Goal: Task Accomplishment & Management: Complete application form

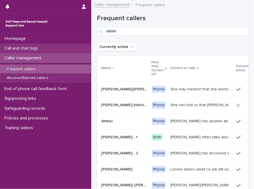
click at [37, 47] on p "Call and chat logs" at bounding box center [22, 48] width 40 height 5
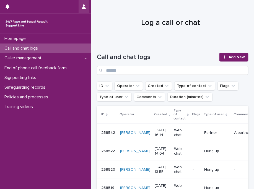
click at [85, 7] on icon "button" at bounding box center [84, 6] width 4 height 4
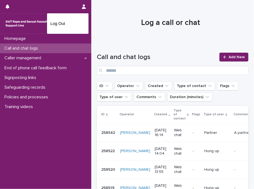
click at [147, 42] on div at bounding box center [127, 94] width 254 height 189
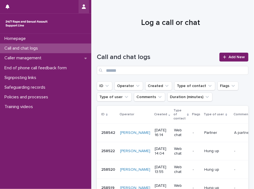
click at [84, 3] on button "button" at bounding box center [84, 6] width 11 height 13
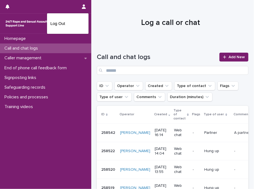
click at [132, 40] on div at bounding box center [127, 94] width 254 height 189
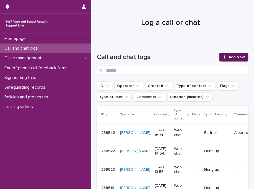
click at [232, 58] on span "Add New" at bounding box center [237, 57] width 16 height 4
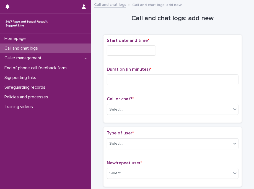
click at [122, 50] on input "text" at bounding box center [131, 50] width 49 height 10
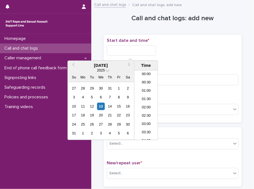
scroll to position [152, 0]
click at [93, 104] on div "12" at bounding box center [91, 106] width 7 height 7
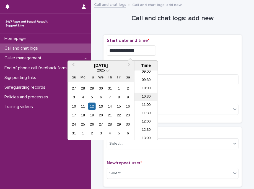
click at [144, 93] on li "10:30" at bounding box center [147, 97] width 24 height 8
click at [144, 52] on input "**********" at bounding box center [131, 50] width 49 height 10
type input "**********"
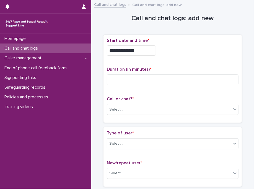
click at [197, 57] on div "**********" at bounding box center [173, 49] width 132 height 22
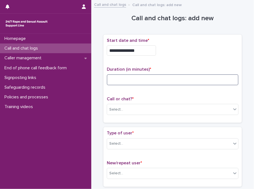
click at [136, 80] on input at bounding box center [173, 79] width 132 height 11
type input "*"
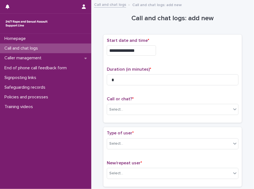
click at [142, 117] on div "Call or chat? * Select..." at bounding box center [173, 107] width 132 height 23
click at [133, 113] on div "Select..." at bounding box center [169, 109] width 124 height 9
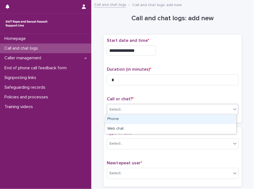
drag, startPoint x: 131, startPoint y: 126, endPoint x: 132, endPoint y: 119, distance: 7.6
click at [132, 119] on div "Phone" at bounding box center [170, 119] width 131 height 10
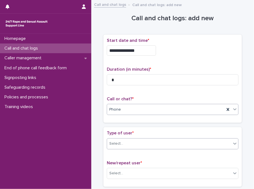
click at [145, 142] on div "Select..." at bounding box center [169, 143] width 124 height 9
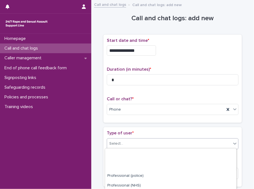
scroll to position [104, 0]
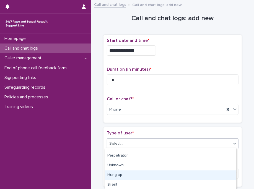
click at [195, 177] on div "Hung up" at bounding box center [170, 175] width 131 height 10
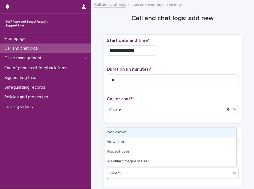
click at [139, 170] on div "Select..." at bounding box center [169, 173] width 124 height 9
click at [124, 135] on div "Not known" at bounding box center [170, 133] width 131 height 10
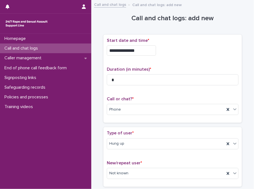
click at [124, 135] on div "Type of user * Hung up" at bounding box center [173, 142] width 132 height 23
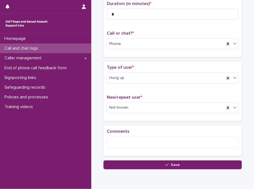
scroll to position [88, 0]
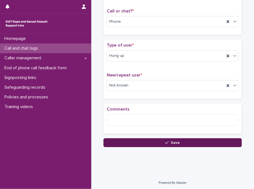
click at [127, 144] on button "Save" at bounding box center [173, 142] width 139 height 9
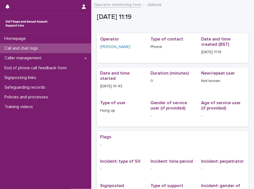
click at [72, 49] on div "Call and chat logs" at bounding box center [45, 49] width 91 height 10
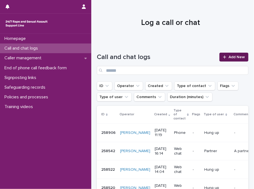
click at [229, 56] on span "Add New" at bounding box center [237, 57] width 16 height 4
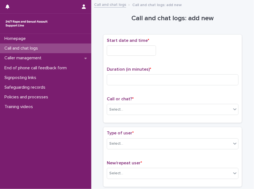
click at [141, 49] on input "text" at bounding box center [131, 50] width 49 height 10
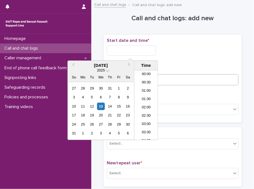
scroll to position [161, 0]
click at [144, 104] on li "11:30" at bounding box center [147, 105] width 24 height 8
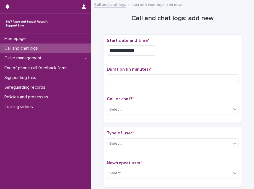
click at [142, 51] on input "**********" at bounding box center [131, 50] width 49 height 10
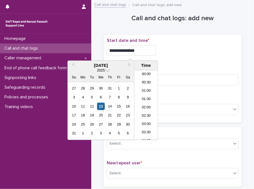
click at [142, 51] on input "**********" at bounding box center [131, 50] width 49 height 10
type input "**********"
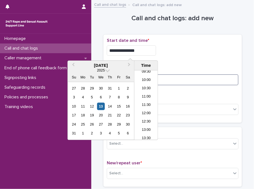
click at [186, 76] on input at bounding box center [173, 79] width 132 height 11
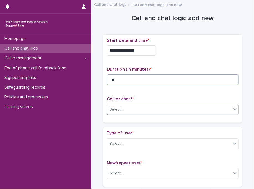
type input "*"
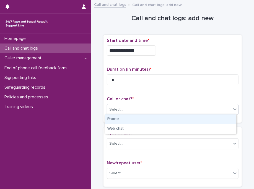
click at [152, 110] on div "Select..." at bounding box center [169, 109] width 124 height 9
click at [135, 118] on div "Phone" at bounding box center [170, 119] width 131 height 10
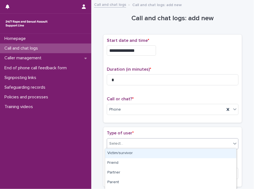
click at [166, 143] on div "Select..." at bounding box center [169, 143] width 124 height 9
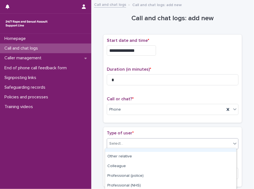
scroll to position [95, 0]
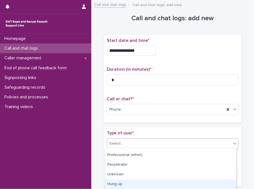
click at [173, 180] on div "Hung up" at bounding box center [170, 185] width 131 height 10
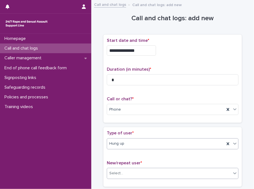
click at [141, 168] on div "Select..." at bounding box center [173, 173] width 132 height 11
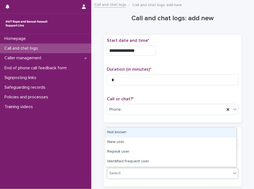
click at [115, 128] on div "Not known" at bounding box center [170, 133] width 131 height 10
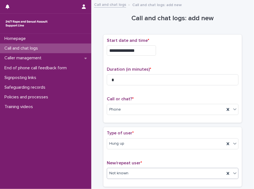
click at [126, 129] on div "Type of user * Hung up New/repeat user * option Not known, selected. 0 results …" at bounding box center [173, 156] width 139 height 59
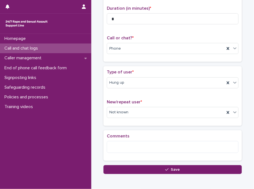
scroll to position [67, 0]
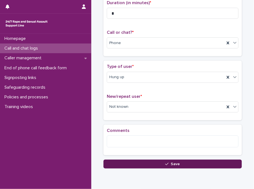
click at [128, 161] on button "Save" at bounding box center [173, 164] width 139 height 9
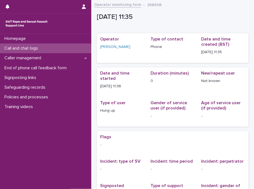
click at [53, 48] on div "Call and chat logs" at bounding box center [45, 49] width 91 height 10
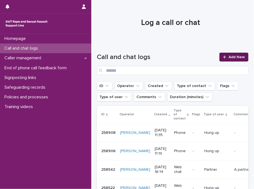
click at [240, 56] on span "Add New" at bounding box center [237, 57] width 16 height 4
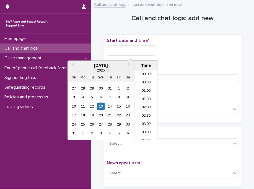
click at [143, 49] on input "text" at bounding box center [131, 50] width 49 height 10
click at [150, 104] on li "12:00" at bounding box center [147, 105] width 24 height 8
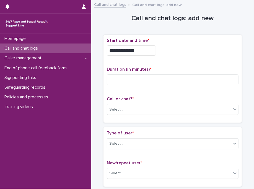
click at [146, 50] on input "**********" at bounding box center [131, 50] width 49 height 10
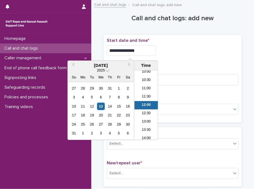
click at [146, 50] on input "**********" at bounding box center [131, 50] width 49 height 10
type input "**********"
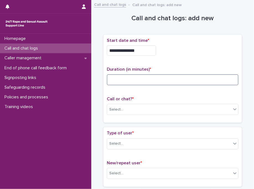
click at [167, 78] on input at bounding box center [173, 79] width 132 height 11
type input "*"
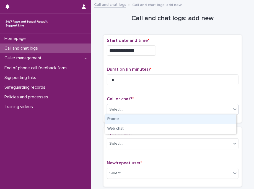
click at [133, 110] on div "Select..." at bounding box center [169, 109] width 124 height 9
click at [132, 118] on div "Phone" at bounding box center [170, 119] width 131 height 10
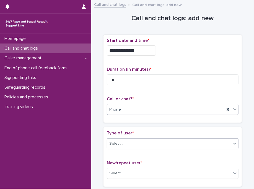
click at [153, 145] on div "Select..." at bounding box center [169, 143] width 124 height 9
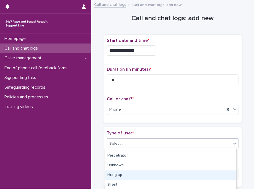
click at [192, 180] on div "Hung up" at bounding box center [170, 175] width 131 height 10
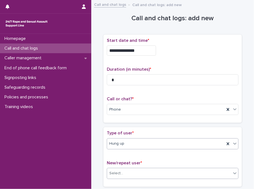
click at [156, 173] on div "Select..." at bounding box center [169, 173] width 124 height 9
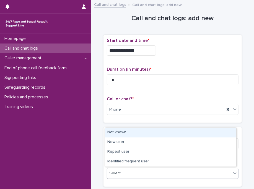
click at [136, 132] on div "Not known" at bounding box center [170, 133] width 131 height 10
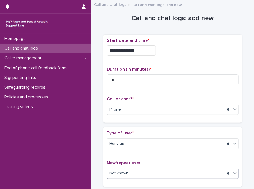
click at [136, 132] on p "Type of user *" at bounding box center [173, 133] width 132 height 5
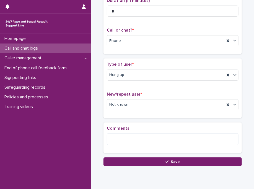
scroll to position [88, 0]
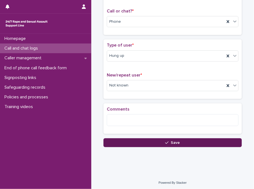
click at [138, 141] on button "Save" at bounding box center [173, 142] width 139 height 9
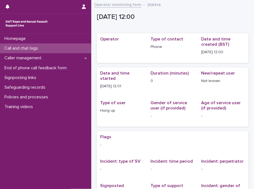
click at [75, 48] on div "Call and chat logs" at bounding box center [45, 49] width 91 height 10
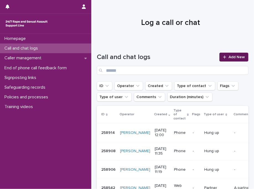
click at [238, 55] on link "Add New" at bounding box center [234, 57] width 29 height 9
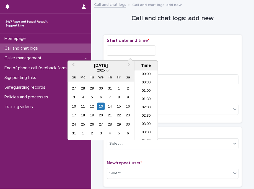
click at [121, 49] on input "text" at bounding box center [131, 50] width 49 height 10
click at [147, 103] on li "12:30" at bounding box center [147, 105] width 24 height 8
type input "**********"
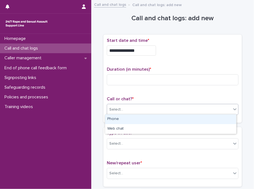
click at [129, 107] on div "Select..." at bounding box center [169, 109] width 124 height 9
click at [120, 118] on div "Phone" at bounding box center [170, 119] width 131 height 10
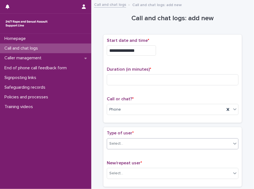
click at [124, 143] on input "text" at bounding box center [124, 143] width 1 height 5
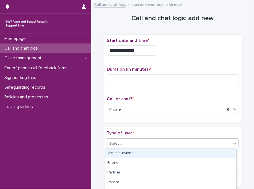
click at [127, 155] on div "Victim/survivor" at bounding box center [170, 154] width 131 height 10
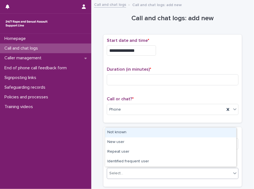
click at [124, 173] on div "Select..." at bounding box center [169, 173] width 124 height 9
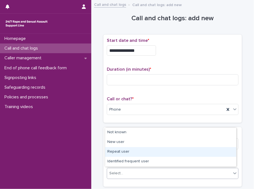
click at [130, 153] on div "Repeat user" at bounding box center [170, 152] width 131 height 10
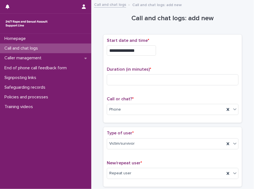
click at [116, 127] on div "Type of user * Victim/survivor New/repeat user * Repeat user" at bounding box center [173, 156] width 139 height 59
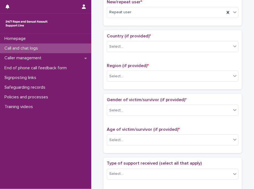
scroll to position [166, 0]
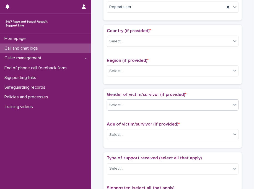
click at [116, 104] on div "Select..." at bounding box center [116, 105] width 14 height 6
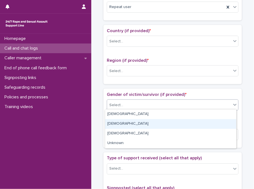
click at [114, 124] on div "[DEMOGRAPHIC_DATA]" at bounding box center [170, 124] width 131 height 10
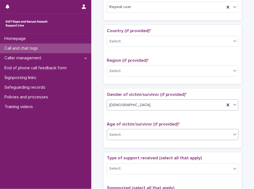
click at [115, 134] on div "Select..." at bounding box center [116, 135] width 14 height 6
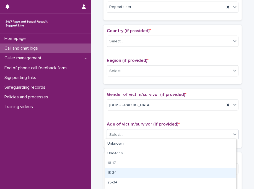
scroll to position [44, 0]
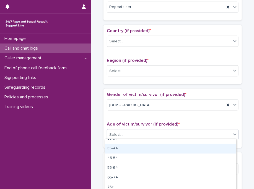
click at [166, 151] on div "35-44" at bounding box center [170, 149] width 131 height 10
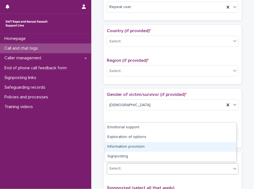
drag, startPoint x: 141, startPoint y: 172, endPoint x: 135, endPoint y: 146, distance: 26.8
click at [135, 146] on body "**********" at bounding box center [127, 94] width 254 height 189
click at [135, 146] on div "Information provision" at bounding box center [170, 147] width 131 height 10
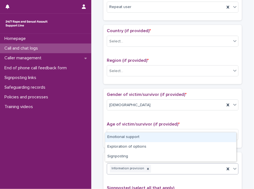
drag, startPoint x: 168, startPoint y: 167, endPoint x: 137, endPoint y: 138, distance: 42.1
click at [137, 138] on body "**********" at bounding box center [127, 94] width 254 height 189
click at [137, 138] on div "Emotional support" at bounding box center [170, 137] width 131 height 10
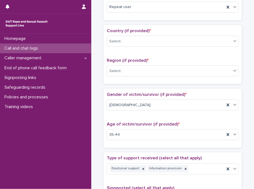
click at [140, 146] on div "Gender of victim/survivor (if provided) * [DEMOGRAPHIC_DATA] Age of victim/surv…" at bounding box center [173, 118] width 139 height 59
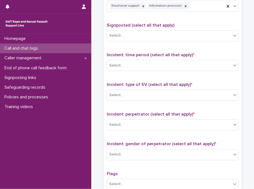
scroll to position [333, 0]
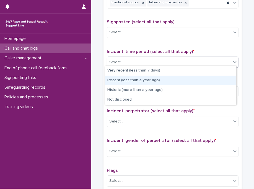
click at [125, 90] on body "**********" at bounding box center [127, 94] width 254 height 189
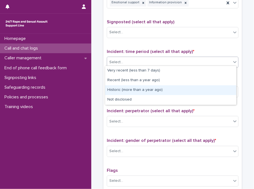
click at [125, 90] on div "Historic (more than a year ago)" at bounding box center [170, 90] width 131 height 10
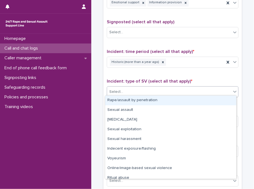
click at [125, 90] on div "Select..." at bounding box center [169, 91] width 124 height 9
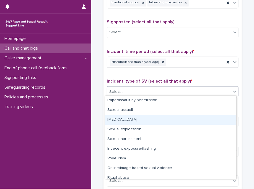
click at [124, 119] on div "[MEDICAL_DATA]" at bounding box center [170, 120] width 131 height 10
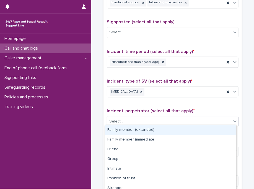
click at [124, 119] on div "Select..." at bounding box center [169, 121] width 124 height 9
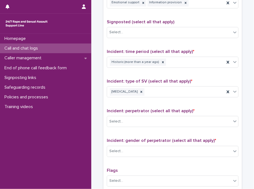
click at [193, 111] on p "Incident: perpetrator (select all that apply) *" at bounding box center [173, 110] width 132 height 5
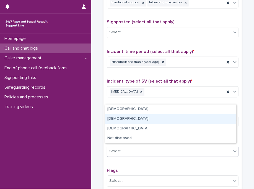
drag, startPoint x: 119, startPoint y: 152, endPoint x: 135, endPoint y: 120, distance: 35.9
click at [135, 120] on body "**********" at bounding box center [127, 94] width 254 height 189
click at [135, 120] on div "[DEMOGRAPHIC_DATA]" at bounding box center [170, 119] width 131 height 10
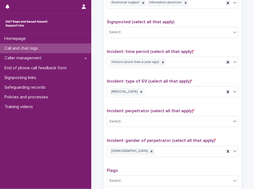
click at [128, 99] on div "Incident: type of SV (select all that apply) * [MEDICAL_DATA]" at bounding box center [173, 90] width 132 height 23
click at [175, 121] on div "Select..." at bounding box center [169, 121] width 124 height 9
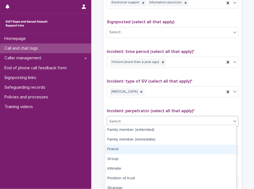
click at [127, 151] on div "Friend" at bounding box center [170, 150] width 131 height 10
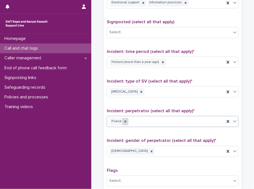
click at [122, 123] on div at bounding box center [125, 121] width 6 height 7
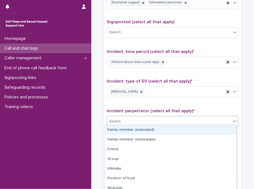
click at [121, 123] on div "Select..." at bounding box center [169, 121] width 124 height 9
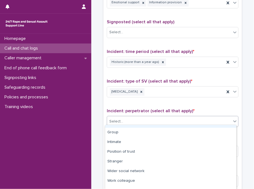
scroll to position [42, 0]
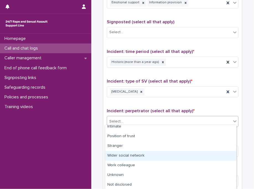
click at [160, 158] on div "Wider social network" at bounding box center [170, 156] width 131 height 10
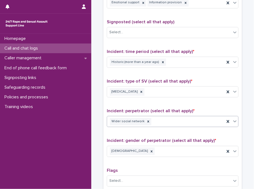
click at [144, 138] on span "Incident: gender of perpetrator (select all that apply) *" at bounding box center [161, 140] width 109 height 4
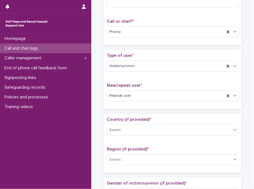
scroll to position [0, 0]
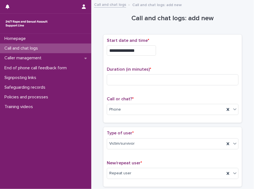
click at [200, 44] on div "**********" at bounding box center [173, 49] width 132 height 22
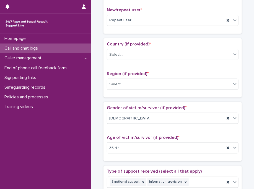
scroll to position [161, 0]
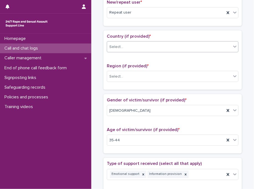
click at [162, 44] on div "Select..." at bounding box center [169, 46] width 124 height 9
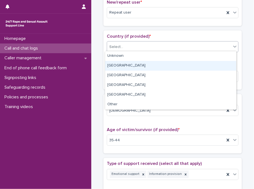
click at [154, 63] on div "[GEOGRAPHIC_DATA]" at bounding box center [170, 66] width 131 height 10
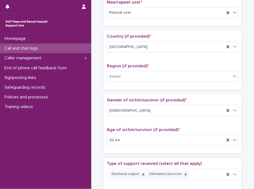
click at [154, 63] on p "Region (if provided) *" at bounding box center [173, 65] width 132 height 5
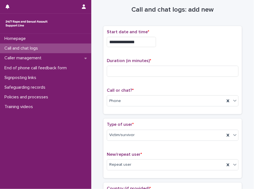
scroll to position [0, 0]
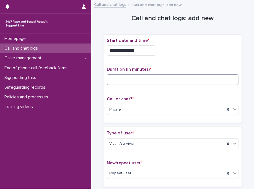
click at [187, 82] on input at bounding box center [173, 79] width 132 height 11
type input "**"
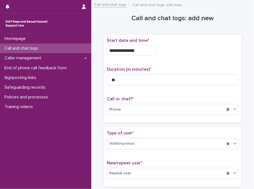
click at [215, 56] on div "**********" at bounding box center [173, 49] width 132 height 22
click at [134, 89] on div "Duration (in minutes) * **" at bounding box center [173, 78] width 132 height 23
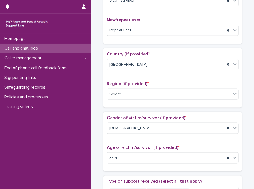
scroll to position [166, 0]
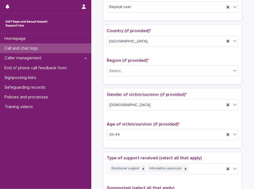
click at [133, 76] on div "Region (if provided) * Select..." at bounding box center [173, 69] width 132 height 23
click at [137, 71] on div "Select..." at bounding box center [169, 71] width 124 height 9
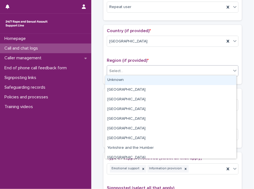
click at [137, 79] on div "Unknown" at bounding box center [170, 80] width 131 height 10
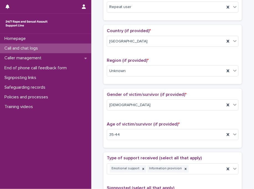
click at [137, 79] on div "Region (if provided) * Unknown" at bounding box center [173, 69] width 132 height 23
drag, startPoint x: 137, startPoint y: 79, endPoint x: 122, endPoint y: 85, distance: 16.4
click at [122, 85] on div "Loading... Saving… Country (if provided) * England Region (if provided) * Unkno…" at bounding box center [173, 57] width 139 height 64
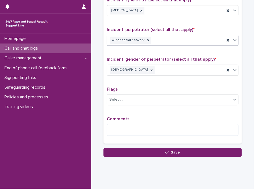
scroll to position [422, 0]
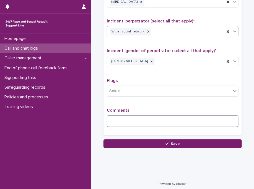
click at [126, 121] on textarea at bounding box center [173, 121] width 132 height 12
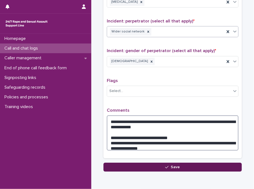
type textarea "**********"
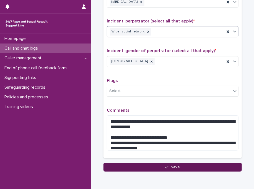
click at [145, 165] on button "Save" at bounding box center [173, 167] width 139 height 9
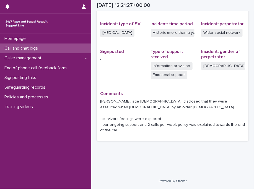
scroll to position [137, 0]
click at [62, 48] on div "Call and chat logs" at bounding box center [45, 49] width 91 height 10
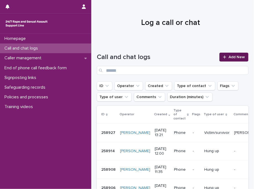
click at [224, 58] on link "Add New" at bounding box center [234, 57] width 29 height 9
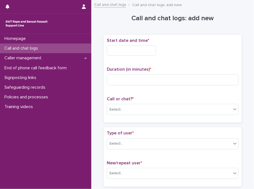
click at [133, 52] on input "text" at bounding box center [131, 50] width 49 height 10
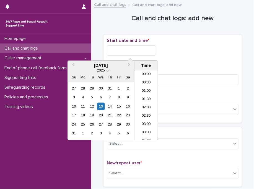
scroll to position [194, 0]
click at [146, 97] on li "13:00" at bounding box center [147, 97] width 24 height 8
click at [147, 51] on input "**********" at bounding box center [131, 50] width 49 height 10
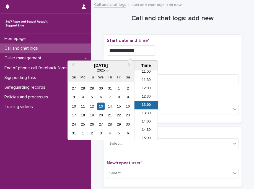
click at [147, 51] on input "**********" at bounding box center [131, 50] width 49 height 10
type input "**********"
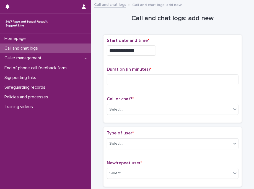
click at [190, 37] on div "**********" at bounding box center [173, 79] width 139 height 88
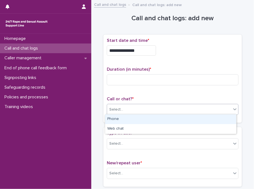
drag, startPoint x: 121, startPoint y: 110, endPoint x: 117, endPoint y: 119, distance: 9.6
click at [117, 119] on body "**********" at bounding box center [127, 94] width 254 height 189
click at [117, 119] on div "Phone" at bounding box center [170, 119] width 131 height 10
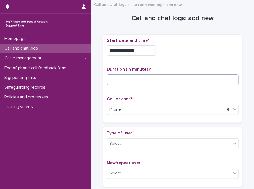
click at [147, 77] on input at bounding box center [173, 79] width 132 height 11
type input "*"
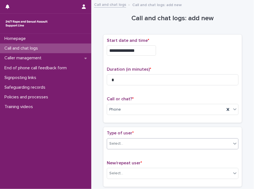
click at [154, 146] on div "Select..." at bounding box center [169, 143] width 124 height 9
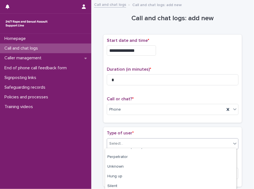
scroll to position [103, 0]
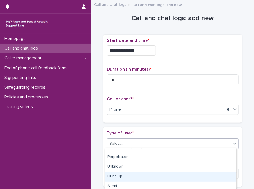
click at [175, 174] on div "Hung up" at bounding box center [170, 177] width 131 height 10
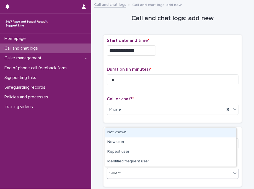
click at [139, 171] on div "Select..." at bounding box center [169, 173] width 124 height 9
click at [132, 132] on div "Not known" at bounding box center [170, 133] width 131 height 10
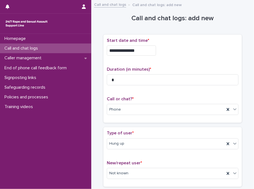
click at [132, 132] on p "Type of user *" at bounding box center [173, 133] width 132 height 5
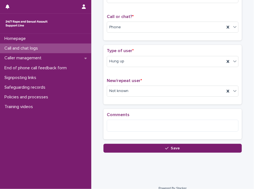
scroll to position [88, 0]
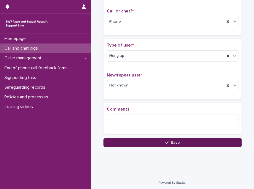
click at [133, 140] on button "Save" at bounding box center [173, 142] width 139 height 9
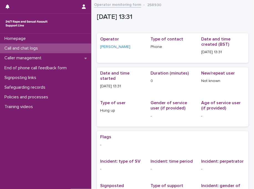
click at [74, 48] on div "Call and chat logs" at bounding box center [45, 49] width 91 height 10
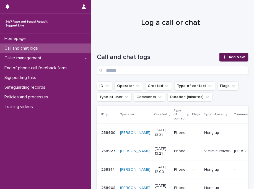
click at [224, 59] on link "Add New" at bounding box center [234, 57] width 29 height 9
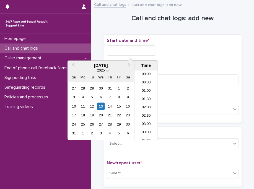
click at [143, 49] on input "text" at bounding box center [131, 50] width 49 height 10
click at [147, 106] on li "13:30" at bounding box center [147, 105] width 24 height 8
click at [149, 50] on input "**********" at bounding box center [131, 50] width 49 height 10
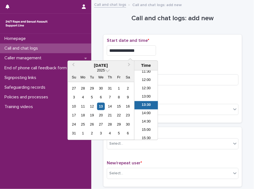
click at [149, 50] on input "**********" at bounding box center [131, 50] width 49 height 10
type input "**********"
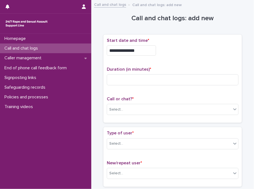
click at [185, 49] on div "**********" at bounding box center [173, 50] width 132 height 10
click at [120, 106] on div "Select..." at bounding box center [169, 109] width 124 height 9
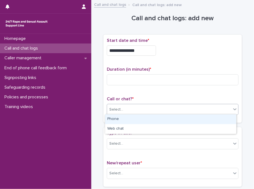
click at [121, 120] on div "Phone" at bounding box center [170, 119] width 131 height 10
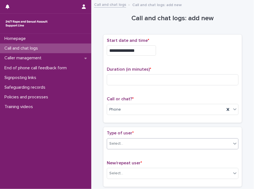
click at [120, 141] on div "Select..." at bounding box center [116, 144] width 14 height 6
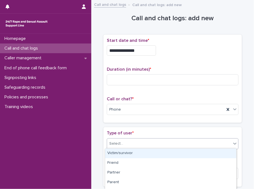
click at [125, 152] on div "Victim/survivor" at bounding box center [170, 154] width 131 height 10
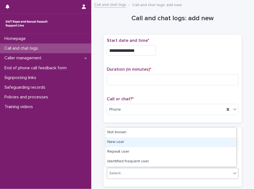
drag, startPoint x: 120, startPoint y: 174, endPoint x: 126, endPoint y: 139, distance: 35.9
click at [126, 139] on body "**********" at bounding box center [127, 94] width 254 height 189
click at [126, 139] on div "New user" at bounding box center [170, 142] width 131 height 10
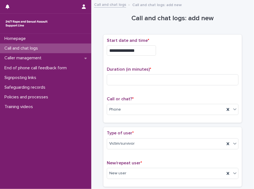
click at [134, 132] on p "Type of user *" at bounding box center [173, 133] width 132 height 5
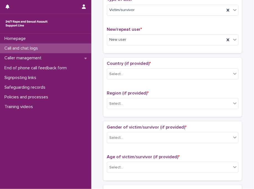
scroll to position [144, 0]
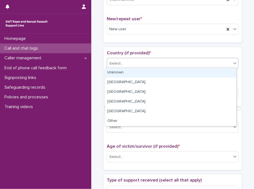
click at [124, 83] on body "**********" at bounding box center [127, 94] width 254 height 189
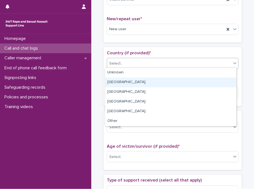
click at [124, 83] on div "[GEOGRAPHIC_DATA]" at bounding box center [170, 83] width 131 height 10
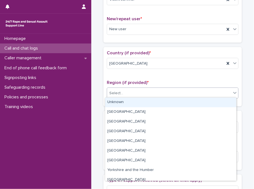
click at [130, 92] on div "Select..." at bounding box center [169, 93] width 124 height 9
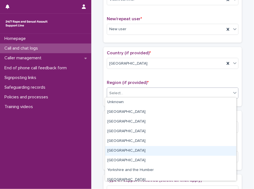
click at [129, 152] on div "[GEOGRAPHIC_DATA]" at bounding box center [170, 151] width 131 height 10
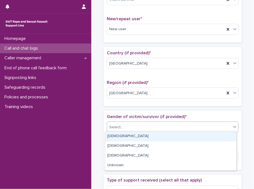
click at [122, 146] on body "**********" at bounding box center [127, 94] width 254 height 189
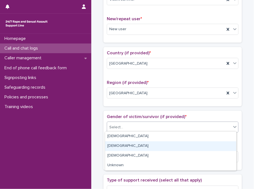
click at [122, 146] on div "[DEMOGRAPHIC_DATA]" at bounding box center [170, 146] width 131 height 10
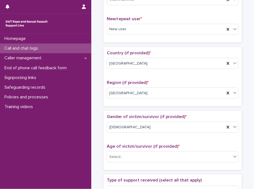
click at [122, 146] on span "Age of victim/survivor (if provided) *" at bounding box center [143, 146] width 73 height 4
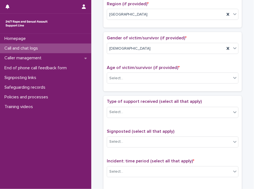
scroll to position [277, 0]
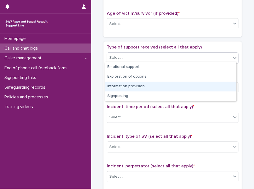
drag, startPoint x: 130, startPoint y: 58, endPoint x: 126, endPoint y: 86, distance: 29.1
click at [126, 86] on body "**********" at bounding box center [127, 94] width 254 height 189
click at [126, 86] on div "Information provision" at bounding box center [170, 87] width 131 height 10
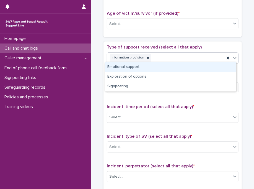
drag, startPoint x: 166, startPoint y: 55, endPoint x: 154, endPoint y: 69, distance: 18.8
click at [154, 69] on body "**********" at bounding box center [127, 94] width 254 height 189
click at [154, 69] on div "Emotional support" at bounding box center [170, 67] width 131 height 10
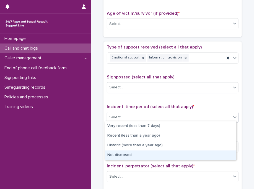
drag, startPoint x: 122, startPoint y: 117, endPoint x: 120, endPoint y: 139, distance: 21.7
click at [121, 150] on body "**********" at bounding box center [127, 94] width 254 height 189
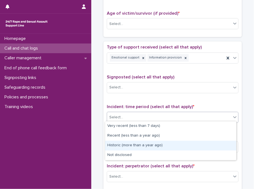
click at [130, 148] on div "Historic (more than a year ago)" at bounding box center [170, 146] width 131 height 10
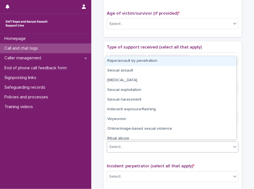
click at [130, 148] on div "Select..." at bounding box center [169, 147] width 124 height 9
click at [147, 62] on div "Rape/assault by penetration" at bounding box center [170, 61] width 131 height 10
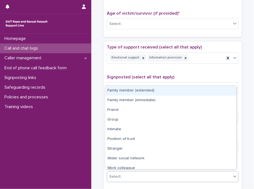
click at [123, 175] on div "Select..." at bounding box center [169, 176] width 124 height 9
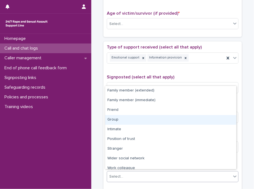
click at [128, 118] on div "Group" at bounding box center [170, 120] width 131 height 10
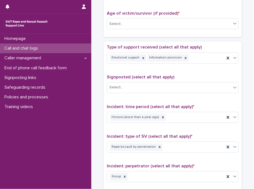
click at [129, 128] on div "Type of support received (select all that apply) Emotional support Information …" at bounding box center [173, 161] width 132 height 232
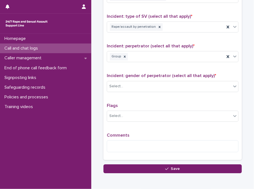
scroll to position [410, 0]
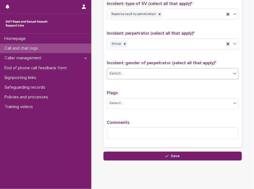
click at [133, 72] on div "Select..." at bounding box center [169, 73] width 124 height 9
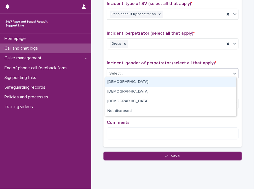
click at [132, 80] on div "[DEMOGRAPHIC_DATA]" at bounding box center [170, 82] width 131 height 10
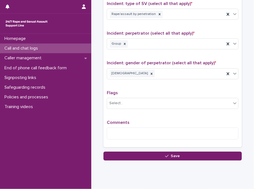
click at [132, 80] on div "Incident: gender of perpetrator (select all that apply) * [DEMOGRAPHIC_DATA]" at bounding box center [173, 71] width 132 height 23
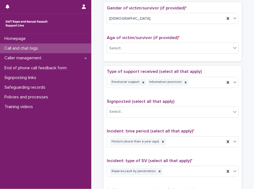
scroll to position [244, 0]
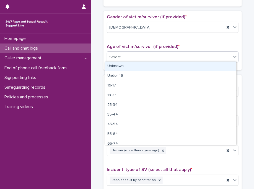
click at [111, 57] on div "Select..." at bounding box center [116, 57] width 14 height 6
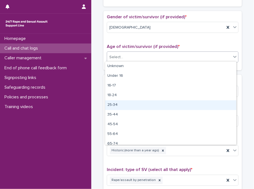
click at [122, 106] on div "25-34" at bounding box center [170, 105] width 131 height 10
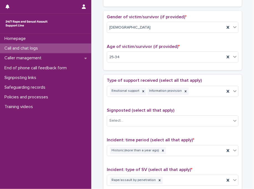
click at [131, 67] on div "Gender of victim/survivor (if provided) * [DEMOGRAPHIC_DATA] Age of victim/surv…" at bounding box center [173, 40] width 139 height 59
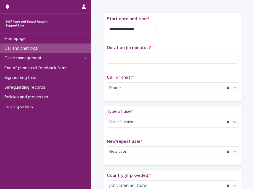
scroll to position [0, 0]
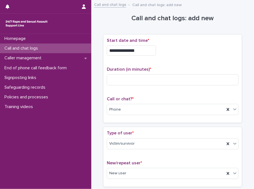
click at [129, 157] on div "Type of user * Victim/survivor New/repeat user * New user" at bounding box center [173, 157] width 132 height 53
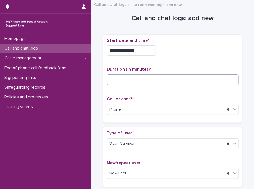
click at [180, 77] on input at bounding box center [173, 79] width 132 height 11
type input "**"
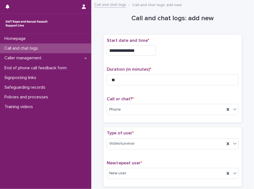
click at [191, 44] on div "**********" at bounding box center [173, 49] width 132 height 22
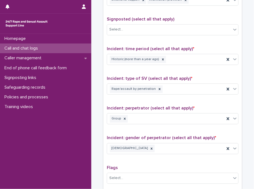
scroll to position [422, 0]
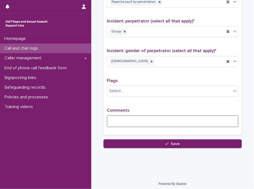
click at [125, 116] on textarea at bounding box center [173, 121] width 132 height 12
paste textarea "********"
click at [111, 121] on textarea "********" at bounding box center [173, 121] width 132 height 12
click at [132, 120] on textarea "********" at bounding box center [173, 121] width 132 height 12
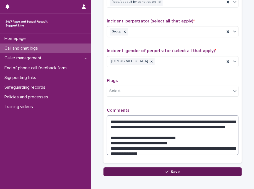
type textarea "**********"
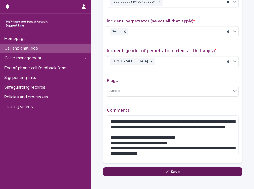
click at [131, 167] on button "Save" at bounding box center [173, 171] width 139 height 9
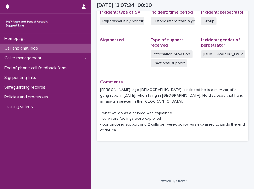
scroll to position [143, 0]
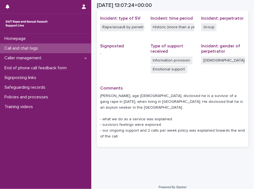
click at [40, 49] on p "Call and chat logs" at bounding box center [22, 48] width 40 height 5
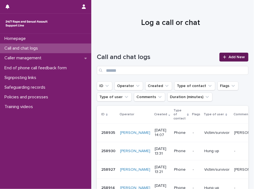
click at [232, 55] on link "Add New" at bounding box center [234, 57] width 29 height 9
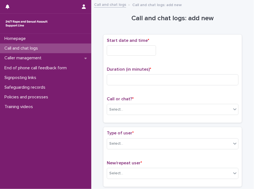
click at [135, 46] on input "text" at bounding box center [131, 50] width 49 height 10
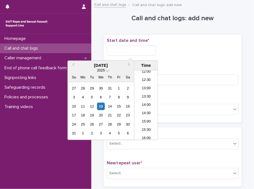
scroll to position [142, 0]
click at [145, 107] on li "10:30" at bounding box center [147, 107] width 24 height 8
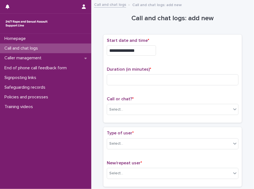
click at [145, 50] on input "**********" at bounding box center [131, 50] width 49 height 10
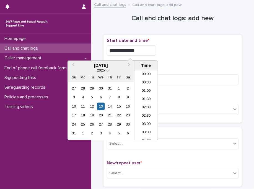
scroll to position [144, 0]
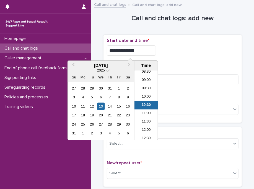
click at [145, 50] on input "**********" at bounding box center [131, 50] width 49 height 10
click at [190, 53] on div "**********" at bounding box center [173, 50] width 132 height 10
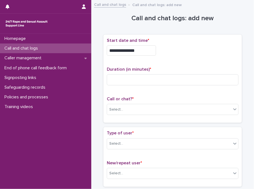
click at [139, 51] on input "**********" at bounding box center [131, 50] width 49 height 10
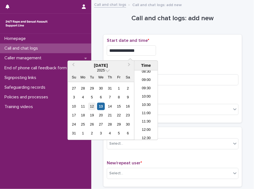
click at [93, 104] on div "12" at bounding box center [91, 106] width 7 height 7
type input "**********"
click at [177, 77] on input at bounding box center [173, 79] width 132 height 11
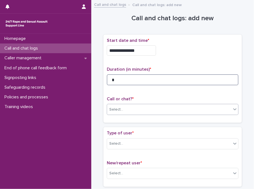
type input "*"
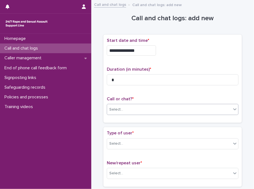
click at [132, 112] on div "Select..." at bounding box center [169, 109] width 124 height 9
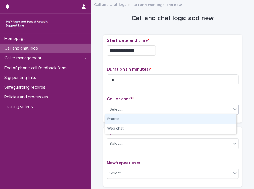
click at [132, 112] on div "Select..." at bounding box center [169, 109] width 124 height 9
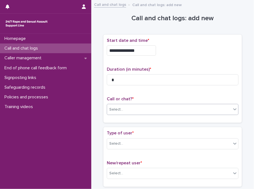
click at [127, 108] on div "Select..." at bounding box center [169, 109] width 124 height 9
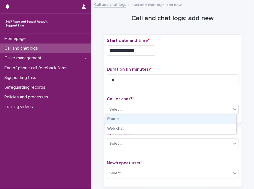
click at [129, 118] on div "Phone" at bounding box center [170, 119] width 131 height 10
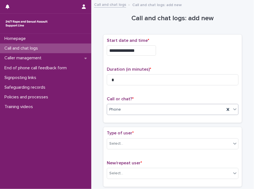
click at [149, 150] on div "Type of user * Select..." at bounding box center [173, 142] width 132 height 23
click at [192, 139] on div "Select..." at bounding box center [169, 143] width 124 height 9
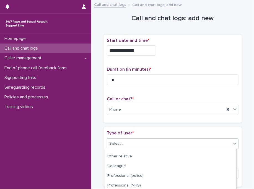
scroll to position [95, 0]
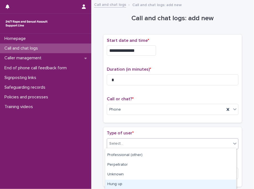
click at [173, 184] on div "Hung up" at bounding box center [170, 185] width 131 height 10
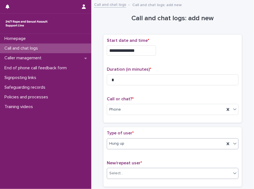
click at [131, 171] on div "Select..." at bounding box center [169, 173] width 124 height 9
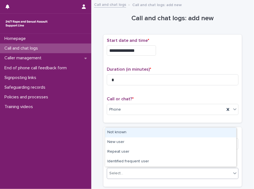
click at [127, 130] on div "Not known" at bounding box center [170, 133] width 131 height 10
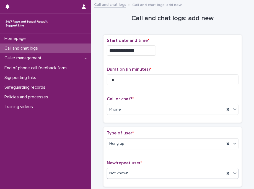
click at [127, 131] on span "Type of user *" at bounding box center [120, 133] width 27 height 4
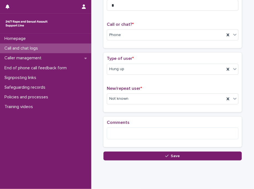
scroll to position [88, 0]
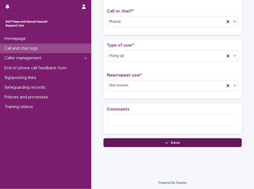
click at [129, 139] on button "Save" at bounding box center [173, 142] width 139 height 9
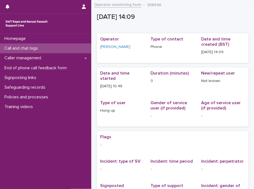
drag, startPoint x: 80, startPoint y: 47, endPoint x: 65, endPoint y: 47, distance: 14.7
click at [65, 47] on div "Call and chat logs" at bounding box center [45, 49] width 91 height 10
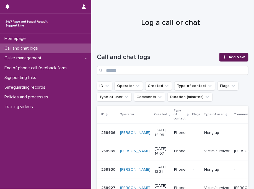
click at [226, 59] on link "Add New" at bounding box center [234, 57] width 29 height 9
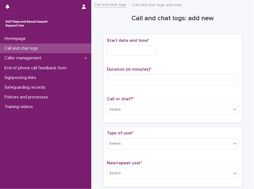
click at [130, 54] on input "text" at bounding box center [131, 50] width 49 height 10
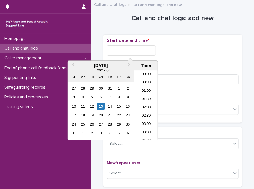
scroll to position [202, 0]
click at [93, 106] on div "12" at bounding box center [91, 106] width 7 height 7
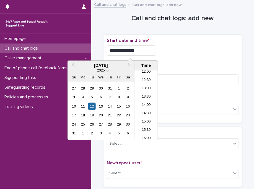
scroll to position [142, 0]
click at [145, 101] on li "10:00" at bounding box center [147, 99] width 24 height 8
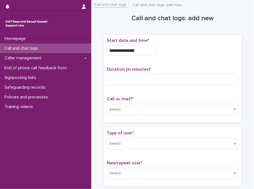
click at [152, 50] on input "**********" at bounding box center [131, 50] width 49 height 10
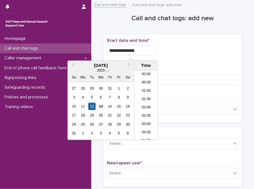
click at [152, 50] on input "**********" at bounding box center [131, 50] width 49 height 10
type input "**********"
click at [178, 57] on div "**********" at bounding box center [173, 49] width 132 height 22
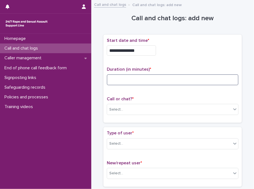
click at [173, 77] on input at bounding box center [173, 79] width 132 height 11
type input "*"
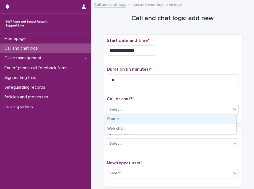
click at [154, 107] on div "Select..." at bounding box center [169, 109] width 124 height 9
click at [150, 119] on div "Phone" at bounding box center [170, 119] width 131 height 10
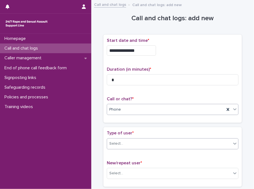
click at [177, 143] on div "Select..." at bounding box center [169, 143] width 124 height 9
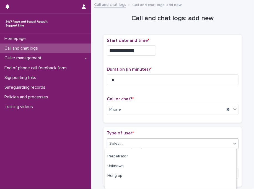
scroll to position [104, 0]
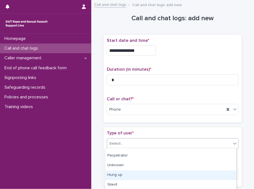
click at [181, 173] on div "Hung up" at bounding box center [170, 175] width 131 height 10
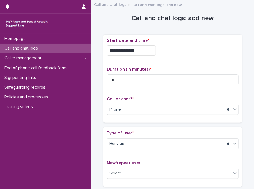
click at [135, 167] on div "New/repeat user * Select..." at bounding box center [173, 171] width 132 height 23
click at [122, 169] on div "Select..." at bounding box center [169, 173] width 124 height 9
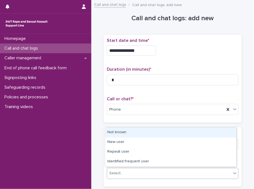
click at [128, 132] on div "Not known" at bounding box center [170, 133] width 131 height 10
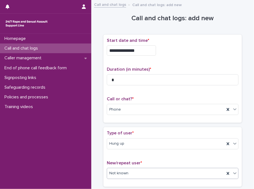
click at [128, 132] on span "Type of user *" at bounding box center [120, 133] width 27 height 4
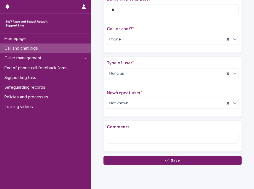
scroll to position [88, 0]
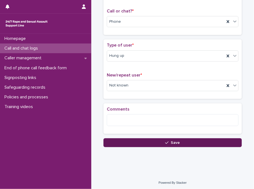
click at [131, 138] on button "Save" at bounding box center [173, 142] width 139 height 9
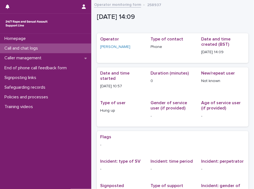
click at [68, 47] on div "Call and chat logs" at bounding box center [45, 49] width 91 height 10
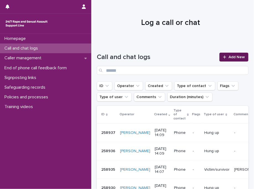
click at [243, 56] on link "Add New" at bounding box center [234, 57] width 29 height 9
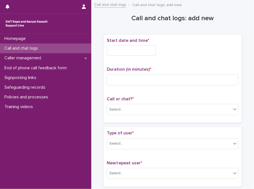
click at [132, 50] on input "text" at bounding box center [131, 50] width 49 height 10
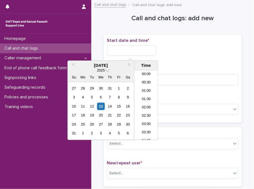
scroll to position [202, 0]
click at [94, 106] on div "12" at bounding box center [91, 106] width 7 height 7
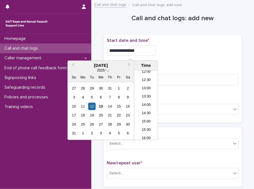
scroll to position [142, 0]
click at [150, 115] on li "11:00" at bounding box center [147, 116] width 24 height 8
click at [148, 48] on input "**********" at bounding box center [131, 50] width 49 height 10
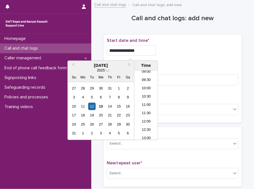
type input "**********"
click at [182, 60] on div "**********" at bounding box center [173, 79] width 132 height 82
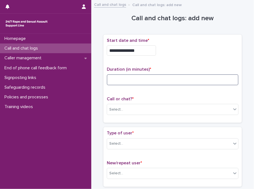
click at [156, 78] on input at bounding box center [173, 79] width 132 height 11
type input "*"
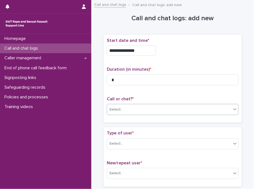
click at [131, 108] on div "Select..." at bounding box center [169, 109] width 124 height 9
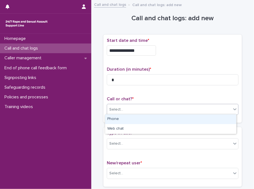
click at [131, 118] on div "Phone" at bounding box center [170, 119] width 131 height 10
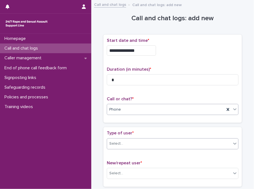
click at [161, 142] on div "Select..." at bounding box center [169, 143] width 124 height 9
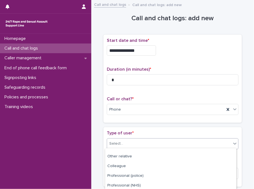
scroll to position [104, 0]
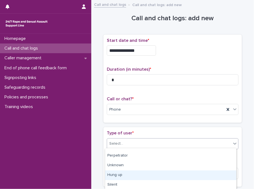
click at [184, 175] on div "Hung up" at bounding box center [170, 175] width 131 height 10
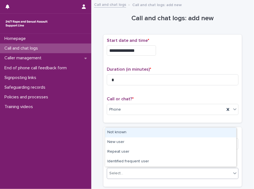
click at [151, 170] on div "Select..." at bounding box center [169, 173] width 124 height 9
click at [129, 132] on div "Not known" at bounding box center [170, 133] width 131 height 10
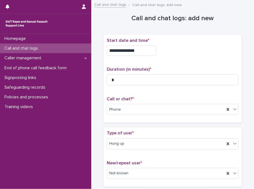
click at [132, 132] on span "*" at bounding box center [132, 133] width 1 height 4
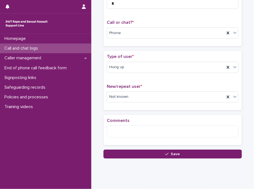
scroll to position [88, 0]
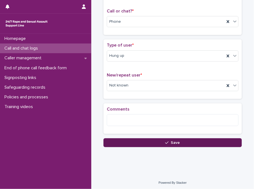
click at [129, 141] on button "Save" at bounding box center [173, 142] width 139 height 9
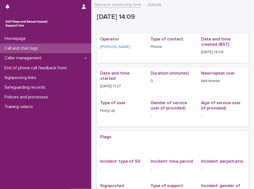
click at [67, 50] on div "Call and chat logs" at bounding box center [45, 49] width 91 height 10
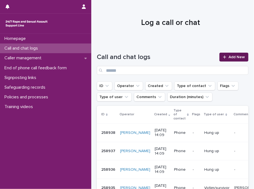
click at [232, 54] on link "Add New" at bounding box center [234, 57] width 29 height 9
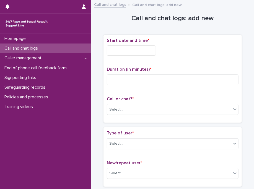
click at [146, 48] on input "text" at bounding box center [131, 50] width 49 height 10
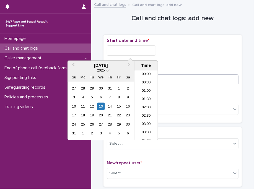
scroll to position [202, 0]
click at [91, 107] on div "12" at bounding box center [91, 106] width 7 height 7
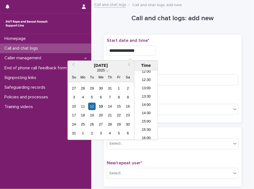
scroll to position [142, 0]
click at [147, 113] on li "11:00" at bounding box center [147, 116] width 24 height 8
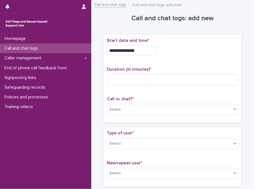
click at [145, 51] on input "**********" at bounding box center [131, 50] width 49 height 10
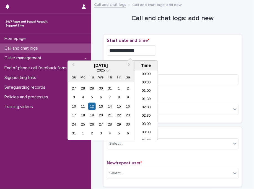
click at [145, 51] on input "**********" at bounding box center [131, 50] width 49 height 10
type input "**********"
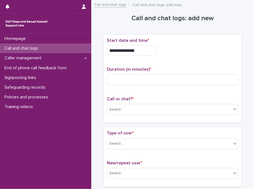
click at [177, 57] on div "**********" at bounding box center [173, 49] width 132 height 22
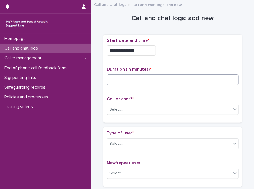
click at [165, 78] on input at bounding box center [173, 79] width 132 height 11
type input "*"
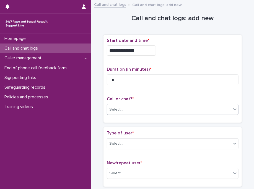
click at [154, 107] on div "Select..." at bounding box center [169, 109] width 124 height 9
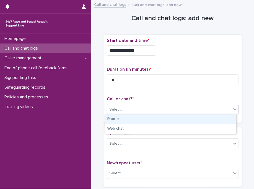
click at [136, 118] on div "Phone" at bounding box center [170, 119] width 131 height 10
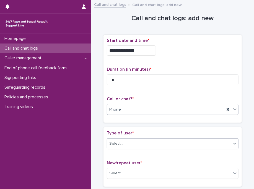
click at [155, 142] on div "Select..." at bounding box center [169, 143] width 124 height 9
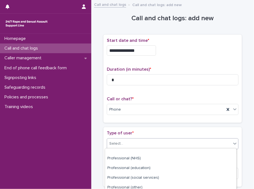
scroll to position [104, 0]
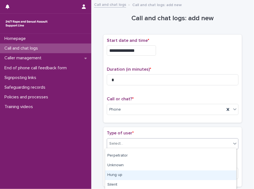
click at [184, 177] on div "Hung up" at bounding box center [170, 175] width 131 height 10
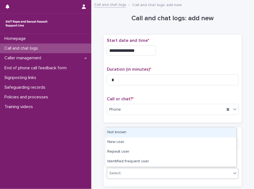
click at [139, 168] on div "Select..." at bounding box center [173, 173] width 132 height 11
click at [131, 134] on div "Not known" at bounding box center [170, 133] width 131 height 10
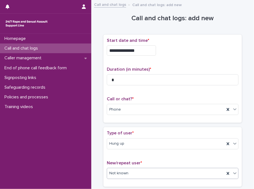
click at [131, 134] on p "Type of user *" at bounding box center [173, 133] width 132 height 5
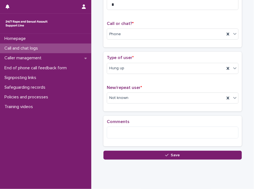
scroll to position [88, 0]
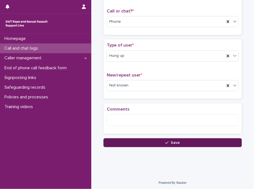
click at [132, 142] on button "Save" at bounding box center [173, 142] width 139 height 9
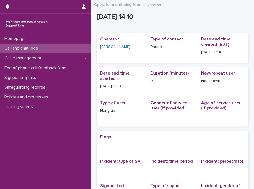
click at [80, 48] on div "Call and chat logs" at bounding box center [45, 49] width 91 height 10
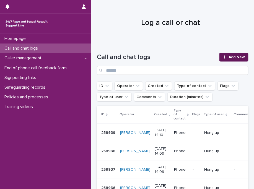
click at [229, 55] on span "Add New" at bounding box center [237, 57] width 16 height 4
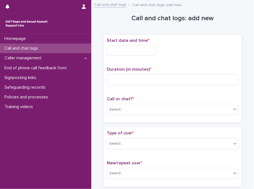
click at [138, 52] on input "text" at bounding box center [131, 50] width 49 height 10
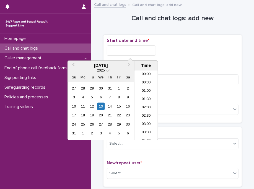
scroll to position [202, 0]
click at [91, 106] on div "12" at bounding box center [91, 106] width 7 height 7
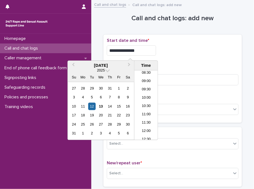
scroll to position [142, 0]
click at [149, 114] on li "11:00" at bounding box center [147, 116] width 24 height 8
click at [155, 47] on input "**********" at bounding box center [131, 50] width 49 height 10
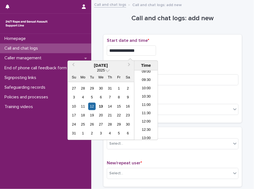
type input "**********"
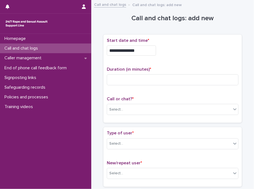
click at [181, 55] on div "**********" at bounding box center [173, 49] width 132 height 22
click at [157, 86] on div "Duration (in minutes) *" at bounding box center [173, 78] width 132 height 23
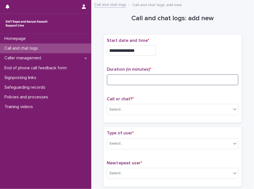
click at [171, 78] on input at bounding box center [173, 79] width 132 height 11
type input "*"
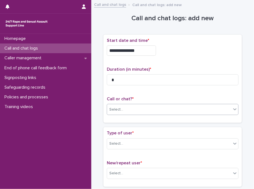
click at [138, 108] on div "Select..." at bounding box center [169, 109] width 124 height 9
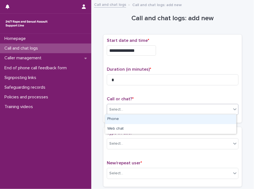
click at [129, 120] on div "Phone" at bounding box center [170, 119] width 131 height 10
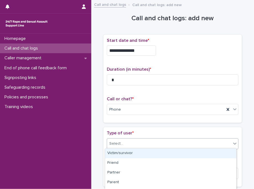
click at [147, 145] on div "Select..." at bounding box center [169, 143] width 124 height 9
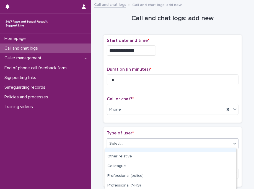
scroll to position [104, 0]
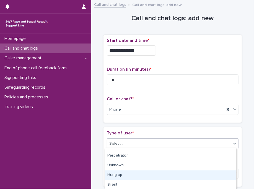
click at [200, 173] on div "Hung up" at bounding box center [170, 175] width 131 height 10
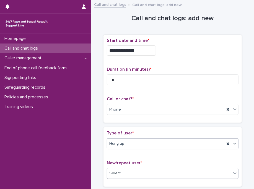
click at [149, 172] on div "Select..." at bounding box center [169, 173] width 124 height 9
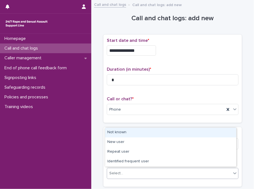
click at [137, 133] on div "Not known" at bounding box center [170, 133] width 131 height 10
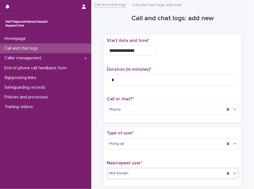
click at [137, 133] on p "Type of user *" at bounding box center [173, 133] width 132 height 5
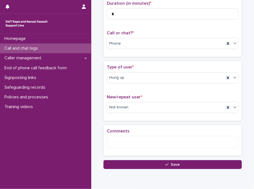
scroll to position [67, 0]
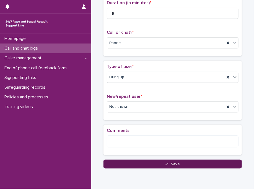
click at [148, 160] on button "Save" at bounding box center [173, 164] width 139 height 9
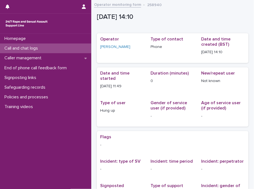
click at [71, 48] on div "Call and chat logs" at bounding box center [45, 49] width 91 height 10
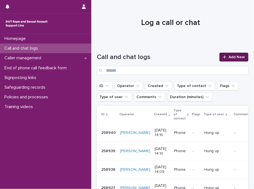
click at [224, 58] on div at bounding box center [226, 57] width 6 height 4
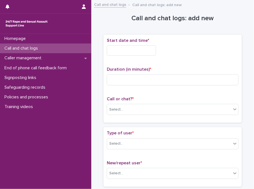
click at [152, 48] on input "text" at bounding box center [131, 50] width 49 height 10
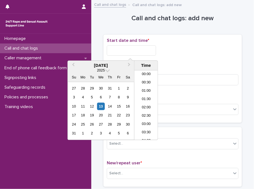
scroll to position [202, 0]
click at [94, 105] on div "12" at bounding box center [91, 106] width 7 height 7
click at [148, 113] on li "11:00" at bounding box center [147, 116] width 24 height 8
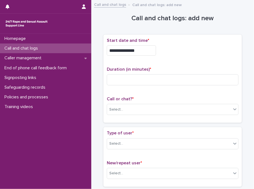
click at [145, 52] on input "**********" at bounding box center [131, 50] width 49 height 10
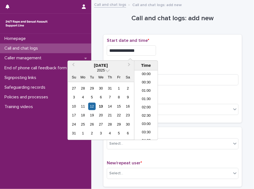
click at [145, 52] on input "**********" at bounding box center [131, 50] width 49 height 10
type input "**********"
click at [200, 62] on div "**********" at bounding box center [173, 79] width 132 height 82
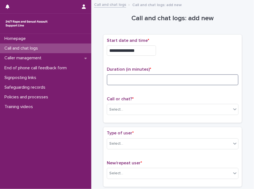
click at [186, 79] on input at bounding box center [173, 79] width 132 height 11
type input "**"
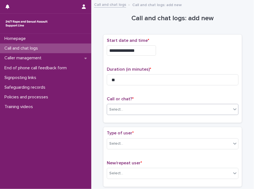
click at [124, 109] on div "Select..." at bounding box center [169, 109] width 124 height 9
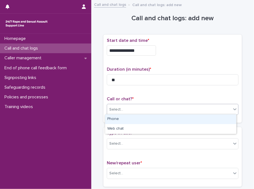
click at [127, 119] on div "Phone" at bounding box center [170, 119] width 131 height 10
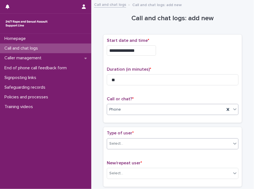
click at [133, 138] on div "Select..." at bounding box center [173, 143] width 132 height 11
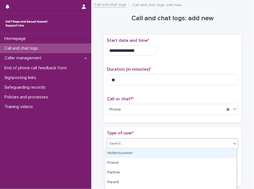
click at [133, 151] on div "Victim/survivor" at bounding box center [170, 154] width 131 height 10
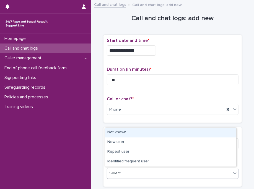
click at [135, 172] on div "Select..." at bounding box center [169, 173] width 124 height 9
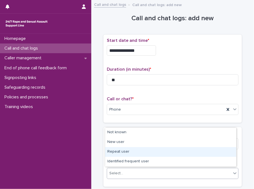
click at [145, 153] on div "Repeat user" at bounding box center [170, 152] width 131 height 10
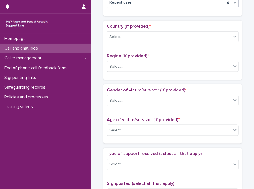
scroll to position [181, 0]
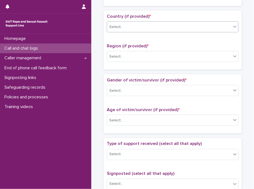
click at [139, 24] on div "Select..." at bounding box center [169, 26] width 124 height 9
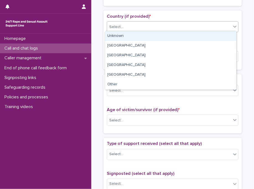
click at [134, 37] on div "Unknown" at bounding box center [170, 36] width 131 height 10
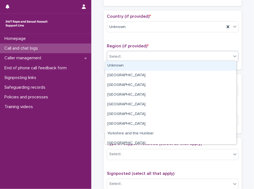
click at [124, 57] on div "Select..." at bounding box center [169, 56] width 124 height 9
click at [125, 65] on div "Unknown" at bounding box center [170, 66] width 131 height 10
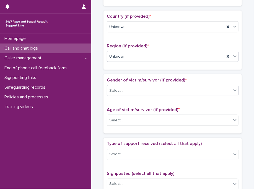
click at [120, 88] on div "Select..." at bounding box center [116, 91] width 14 height 6
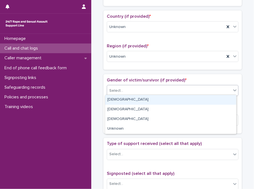
click at [122, 99] on div "[DEMOGRAPHIC_DATA]" at bounding box center [170, 100] width 131 height 10
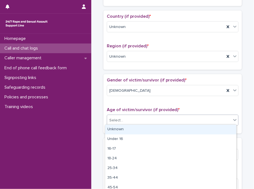
click at [121, 122] on div "Select..." at bounding box center [169, 120] width 124 height 9
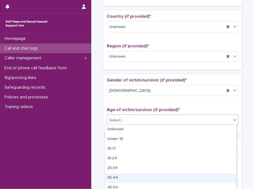
click at [169, 179] on div "35-44" at bounding box center [170, 178] width 131 height 10
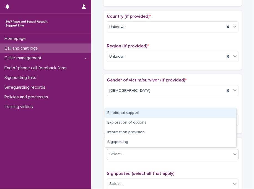
click at [142, 152] on div "Select..." at bounding box center [169, 154] width 124 height 9
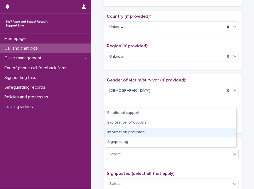
click at [131, 134] on div "Information provision" at bounding box center [170, 133] width 131 height 10
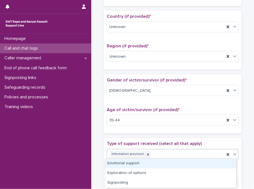
click at [168, 154] on div "Information provision" at bounding box center [166, 155] width 118 height 10
click at [140, 163] on div "Emotional support" at bounding box center [170, 164] width 131 height 10
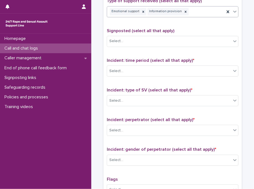
scroll to position [335, 0]
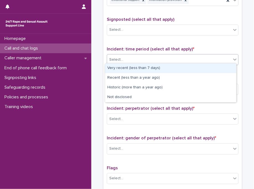
click at [123, 55] on div "Select..." at bounding box center [169, 59] width 124 height 9
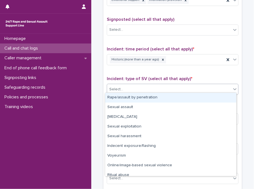
click at [133, 91] on div "Select..." at bounding box center [169, 89] width 124 height 9
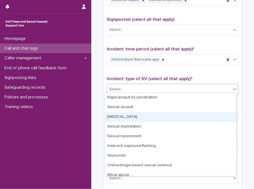
click at [132, 118] on div "[MEDICAL_DATA]" at bounding box center [170, 117] width 131 height 10
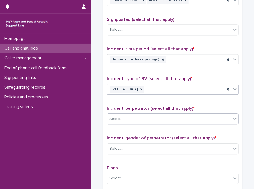
click at [135, 118] on div "Select..." at bounding box center [169, 118] width 124 height 9
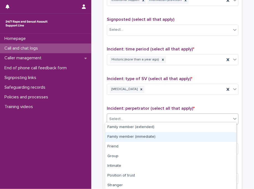
click at [133, 135] on div "Family member (immediate)" at bounding box center [170, 137] width 131 height 10
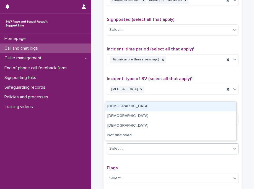
click at [133, 145] on div "Select..." at bounding box center [169, 148] width 124 height 9
click at [137, 109] on div "[DEMOGRAPHIC_DATA]" at bounding box center [170, 107] width 131 height 10
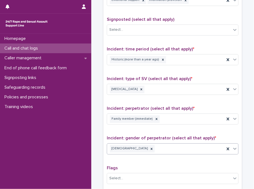
click at [140, 131] on div "Type of support received (select all that apply) Emotional support Information …" at bounding box center [173, 103] width 132 height 232
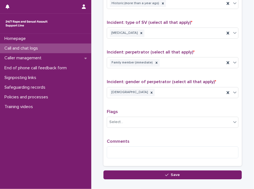
scroll to position [413, 0]
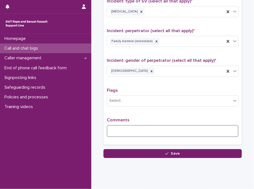
click at [140, 131] on textarea at bounding box center [173, 131] width 132 height 12
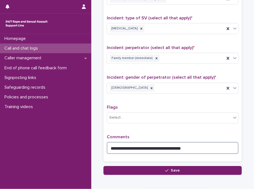
scroll to position [422, 0]
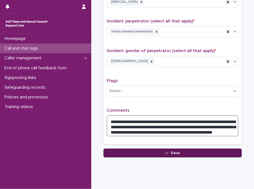
type textarea "**********"
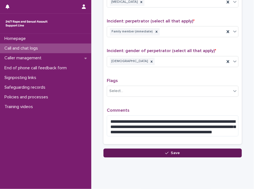
click at [165, 152] on button "Save" at bounding box center [173, 153] width 139 height 9
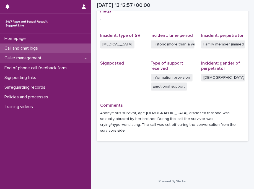
scroll to position [120, 0]
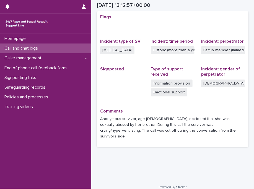
click at [66, 47] on div "Call and chat logs" at bounding box center [45, 49] width 91 height 10
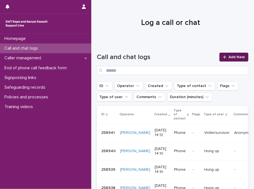
click at [223, 55] on icon at bounding box center [224, 57] width 3 height 4
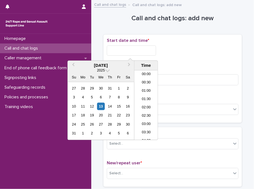
click at [120, 50] on input "text" at bounding box center [131, 50] width 49 height 10
click at [90, 107] on div "12" at bounding box center [91, 106] width 7 height 7
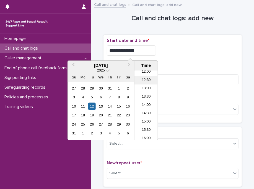
click at [145, 81] on li "12:30" at bounding box center [147, 80] width 24 height 8
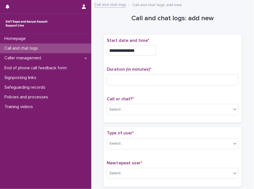
click at [143, 48] on input "**********" at bounding box center [131, 50] width 49 height 10
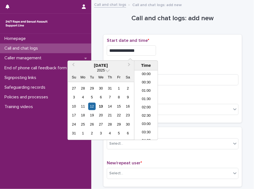
click at [143, 48] on input "**********" at bounding box center [131, 50] width 49 height 10
type input "**********"
click at [167, 60] on div "**********" at bounding box center [173, 79] width 132 height 82
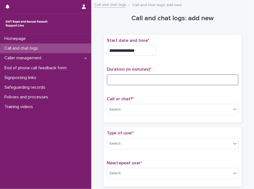
click at [161, 77] on input at bounding box center [173, 79] width 132 height 11
type input "*"
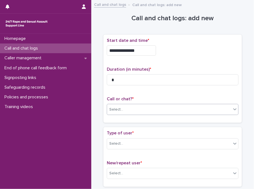
click at [131, 110] on div "Select..." at bounding box center [169, 109] width 124 height 9
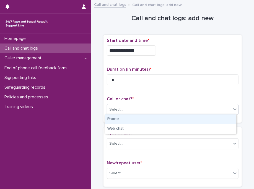
click at [129, 120] on div "Phone" at bounding box center [170, 119] width 131 height 10
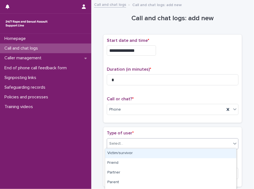
click at [132, 144] on div "Select..." at bounding box center [169, 143] width 124 height 9
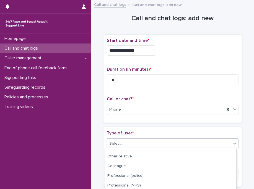
scroll to position [104, 0]
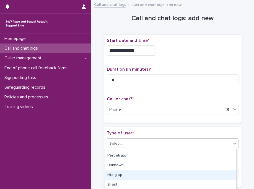
click at [196, 177] on div "Hung up" at bounding box center [170, 175] width 131 height 10
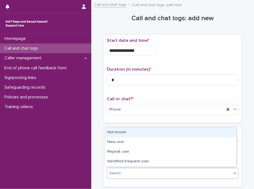
click at [146, 170] on div "Select..." at bounding box center [169, 173] width 124 height 9
click at [130, 135] on div "Not known" at bounding box center [170, 133] width 131 height 10
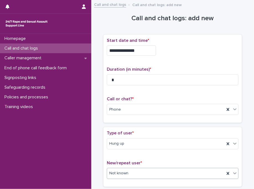
click at [130, 135] on div "Type of user * Hung up" at bounding box center [173, 142] width 132 height 23
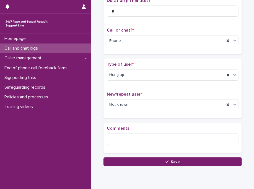
scroll to position [78, 0]
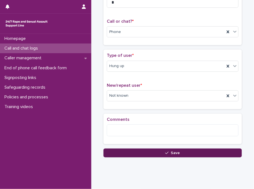
click at [132, 152] on button "Save" at bounding box center [173, 153] width 139 height 9
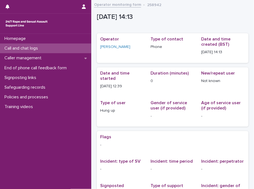
drag, startPoint x: 71, startPoint y: 52, endPoint x: 69, endPoint y: 49, distance: 3.4
click at [69, 49] on div "Call and chat logs" at bounding box center [45, 49] width 91 height 10
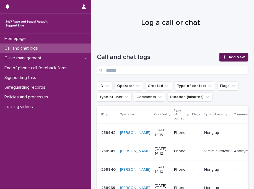
click at [239, 56] on span "Add New" at bounding box center [237, 57] width 16 height 4
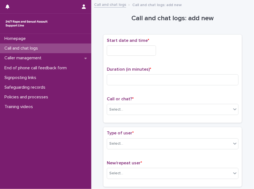
click at [119, 48] on input "text" at bounding box center [131, 50] width 49 height 10
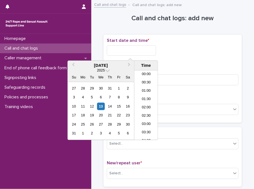
scroll to position [202, 0]
click at [93, 106] on div "12" at bounding box center [91, 106] width 7 height 7
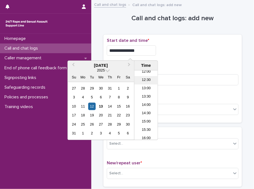
click at [145, 79] on li "12:30" at bounding box center [147, 80] width 24 height 8
click at [148, 49] on input "**********" at bounding box center [131, 50] width 49 height 10
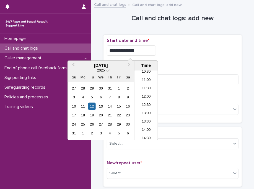
type input "**********"
click at [183, 53] on div "**********" at bounding box center [173, 50] width 132 height 10
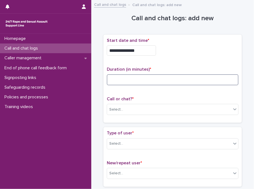
click at [155, 77] on input at bounding box center [173, 79] width 132 height 11
type input "**"
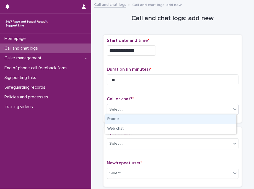
click at [124, 107] on div at bounding box center [124, 110] width 1 height 6
click at [122, 118] on div "Phone" at bounding box center [170, 119] width 131 height 10
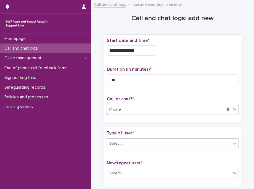
click at [124, 144] on div "Select..." at bounding box center [169, 143] width 124 height 9
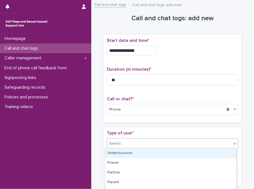
click at [125, 151] on div "Victim/survivor" at bounding box center [170, 154] width 131 height 10
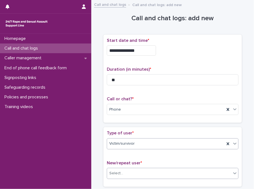
click at [127, 173] on div "Select..." at bounding box center [169, 173] width 124 height 9
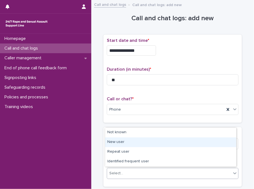
click at [131, 144] on div "New user" at bounding box center [170, 142] width 131 height 10
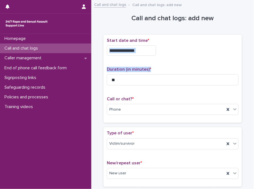
drag, startPoint x: 250, startPoint y: 55, endPoint x: 255, endPoint y: 78, distance: 24.2
click at [254, 78] on html "**********" at bounding box center [127, 94] width 254 height 189
drag, startPoint x: 255, startPoint y: 78, endPoint x: 227, endPoint y: 65, distance: 31.6
click at [227, 65] on div "**********" at bounding box center [173, 79] width 132 height 82
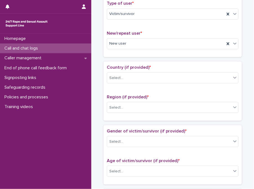
scroll to position [137, 0]
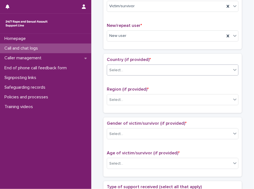
click at [125, 71] on div "Select..." at bounding box center [169, 70] width 124 height 9
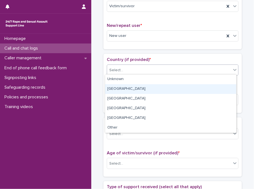
click at [124, 88] on div "[GEOGRAPHIC_DATA]" at bounding box center [170, 89] width 131 height 10
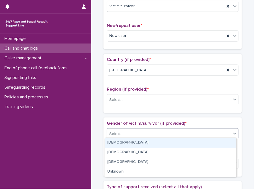
click at [124, 134] on div "Select..." at bounding box center [169, 133] width 124 height 9
click at [126, 145] on div "[DEMOGRAPHIC_DATA]" at bounding box center [170, 143] width 131 height 10
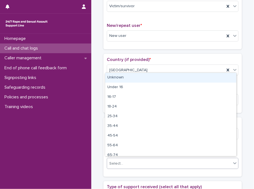
click at [134, 162] on div "Select..." at bounding box center [169, 163] width 124 height 9
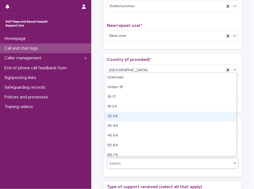
click at [144, 119] on div "25-34" at bounding box center [170, 117] width 131 height 10
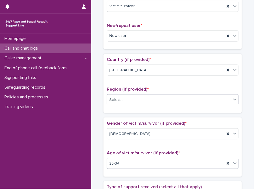
click at [119, 100] on div "Select..." at bounding box center [116, 100] width 14 height 6
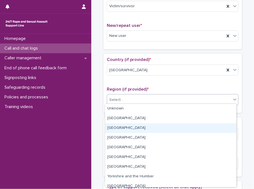
click at [124, 127] on div "[GEOGRAPHIC_DATA]" at bounding box center [170, 128] width 131 height 10
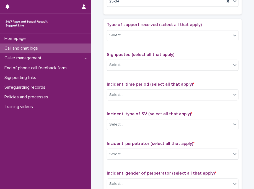
scroll to position [314, 0]
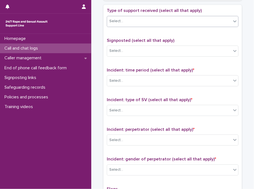
click at [136, 23] on div "Select..." at bounding box center [169, 21] width 124 height 9
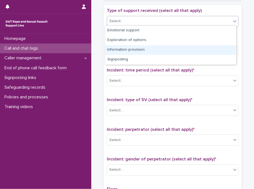
click at [136, 50] on div "Information provision" at bounding box center [170, 50] width 131 height 10
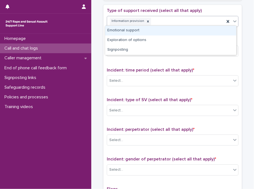
click at [165, 19] on div "Information provision" at bounding box center [166, 22] width 118 height 10
click at [161, 30] on div "Emotional support" at bounding box center [170, 31] width 131 height 10
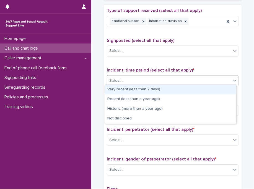
click at [128, 83] on div "Select..." at bounding box center [169, 80] width 124 height 9
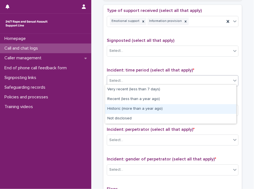
click at [138, 108] on div "Historic (more than a year ago)" at bounding box center [170, 109] width 131 height 10
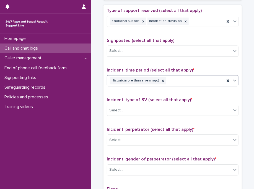
click at [138, 108] on div "Select..." at bounding box center [169, 110] width 124 height 9
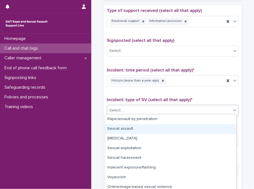
click at [142, 129] on div "Sexual assault" at bounding box center [170, 129] width 131 height 10
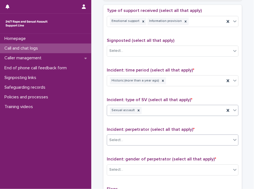
click at [142, 136] on div "Select..." at bounding box center [169, 140] width 124 height 9
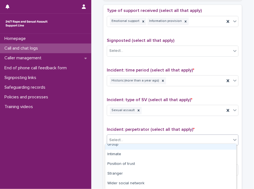
scroll to position [40, 0]
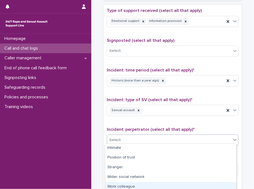
click at [188, 183] on div "Work colleague" at bounding box center [170, 187] width 131 height 10
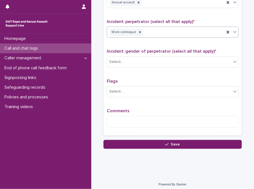
scroll to position [422, 0]
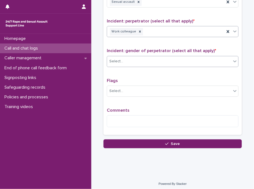
click at [152, 64] on div "Select..." at bounding box center [173, 61] width 132 height 11
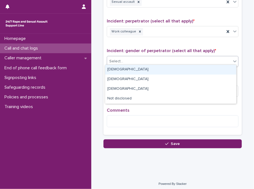
click at [128, 70] on div "[DEMOGRAPHIC_DATA]" at bounding box center [170, 70] width 131 height 10
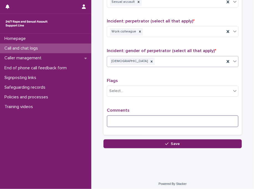
click at [129, 123] on textarea at bounding box center [173, 121] width 132 height 12
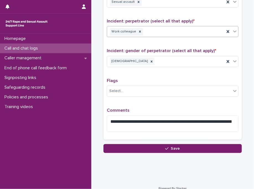
click at [160, 31] on div "Work colleague" at bounding box center [166, 32] width 118 height 10
click at [164, 5] on div "Incident: type of SV (select all that apply) * Sexual assault" at bounding box center [173, 0] width 132 height 23
click at [170, 3] on div "Sexual assault" at bounding box center [166, 2] width 118 height 10
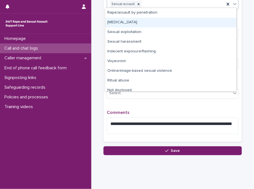
drag, startPoint x: 141, startPoint y: 28, endPoint x: 147, endPoint y: 25, distance: 6.4
click at [147, 25] on div "[MEDICAL_DATA]" at bounding box center [170, 23] width 131 height 10
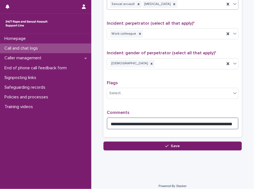
click at [235, 124] on textarea "**********" at bounding box center [173, 123] width 132 height 12
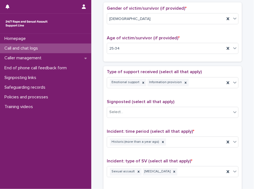
scroll to position [251, 0]
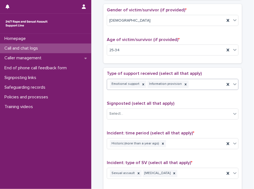
type textarea "**********"
click at [202, 84] on div "Emotional support Information provision" at bounding box center [166, 85] width 118 height 10
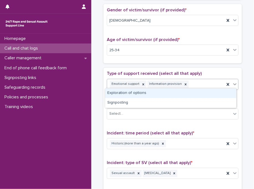
click at [181, 93] on div "Exploration of options" at bounding box center [170, 93] width 131 height 10
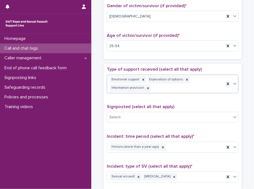
scroll to position [462, 0]
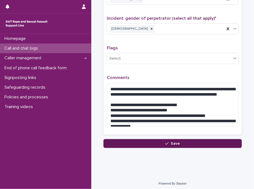
click at [161, 142] on button "Save" at bounding box center [173, 143] width 139 height 9
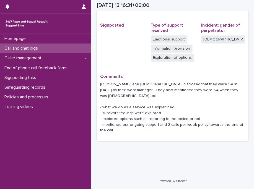
scroll to position [167, 0]
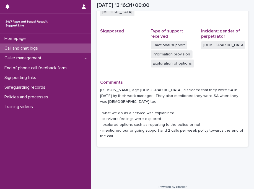
click at [33, 47] on p "Call and chat logs" at bounding box center [22, 48] width 40 height 5
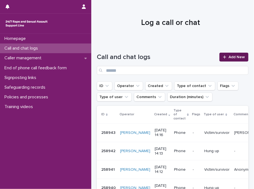
click at [241, 57] on span "Add New" at bounding box center [237, 57] width 16 height 4
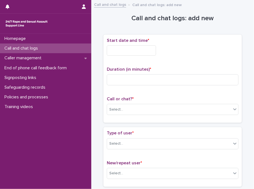
click at [133, 50] on input "text" at bounding box center [131, 50] width 49 height 10
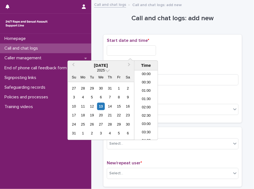
scroll to position [202, 0]
click at [94, 106] on div "12" at bounding box center [91, 106] width 7 height 7
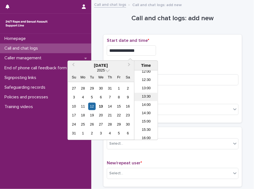
click at [149, 96] on li "13:30" at bounding box center [147, 97] width 24 height 8
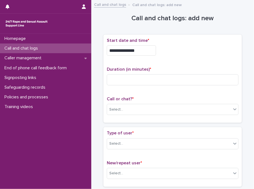
click at [155, 48] on input "**********" at bounding box center [131, 50] width 49 height 10
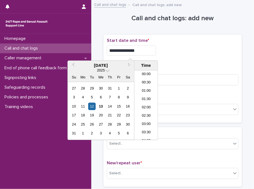
click at [155, 48] on input "**********" at bounding box center [131, 50] width 49 height 10
type input "**********"
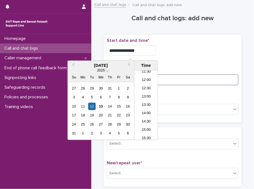
click at [188, 79] on input at bounding box center [173, 79] width 132 height 11
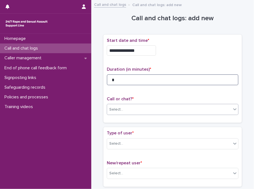
type input "*"
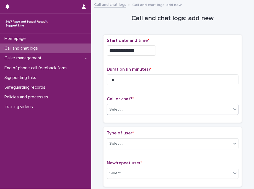
click at [152, 110] on div "Select..." at bounding box center [169, 109] width 124 height 9
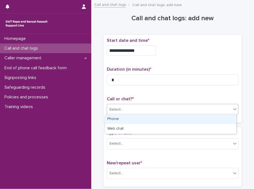
click at [144, 118] on div "Phone" at bounding box center [170, 119] width 131 height 10
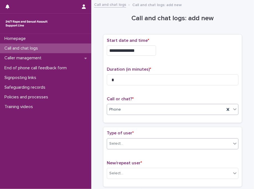
click at [149, 146] on div "Select..." at bounding box center [169, 143] width 124 height 9
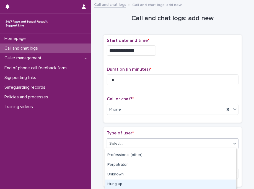
scroll to position [104, 0]
click at [206, 183] on div "Silent" at bounding box center [170, 185] width 131 height 10
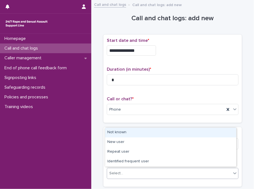
click at [145, 172] on div "Select..." at bounding box center [169, 173] width 124 height 9
click at [118, 131] on div "Not known" at bounding box center [170, 133] width 131 height 10
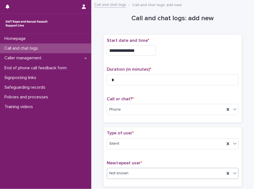
click at [118, 131] on span "Type of user *" at bounding box center [120, 133] width 27 height 4
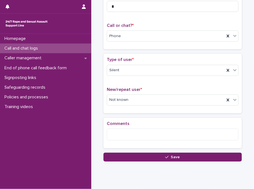
scroll to position [88, 0]
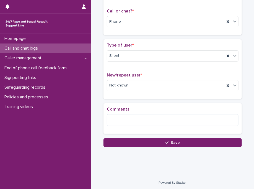
click at [122, 146] on div "**********" at bounding box center [172, 38] width 157 height 246
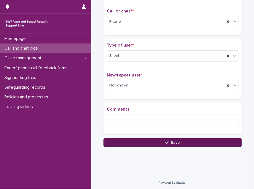
click at [135, 141] on button "Save" at bounding box center [173, 142] width 139 height 9
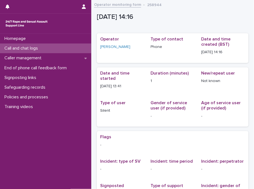
click at [72, 49] on div "Call and chat logs" at bounding box center [45, 49] width 91 height 10
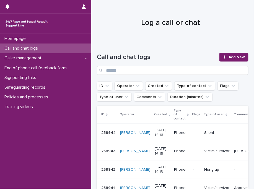
click at [239, 62] on div "Call and chat logs Add New" at bounding box center [173, 64] width 152 height 22
click at [234, 58] on span "Add New" at bounding box center [237, 57] width 16 height 4
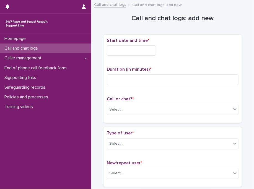
click at [130, 52] on input "text" at bounding box center [131, 50] width 49 height 10
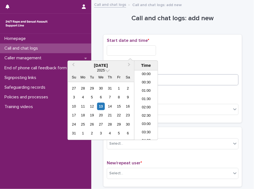
scroll to position [202, 0]
click at [91, 107] on div "12" at bounding box center [91, 106] width 7 height 7
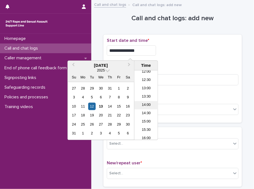
click at [148, 103] on li "14:00" at bounding box center [147, 105] width 24 height 8
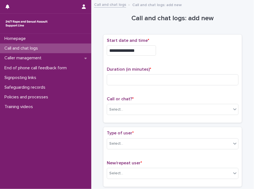
click at [149, 49] on input "**********" at bounding box center [131, 50] width 49 height 10
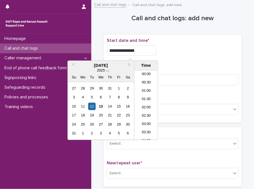
click at [149, 49] on input "**********" at bounding box center [131, 50] width 49 height 10
type input "**********"
click at [183, 54] on div "**********" at bounding box center [173, 50] width 132 height 10
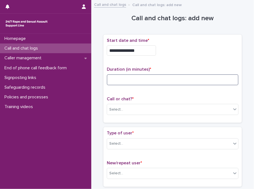
click at [145, 82] on input at bounding box center [173, 79] width 132 height 11
type input "*"
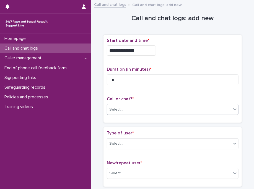
click at [125, 106] on div "Select..." at bounding box center [169, 109] width 124 height 9
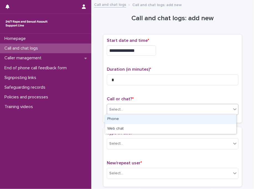
click at [127, 121] on div "Phone" at bounding box center [170, 119] width 131 height 10
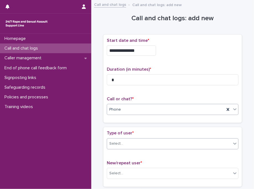
click at [147, 143] on div "Select..." at bounding box center [169, 143] width 124 height 9
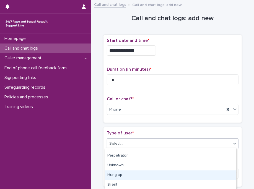
click at [208, 174] on div "Hung up" at bounding box center [170, 175] width 131 height 10
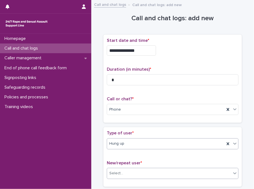
click at [155, 175] on div "Select..." at bounding box center [169, 173] width 124 height 9
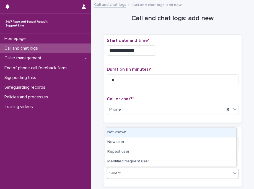
click at [145, 132] on div "Not known" at bounding box center [170, 133] width 131 height 10
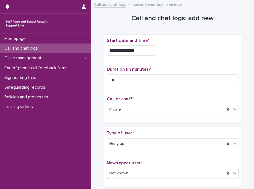
click at [145, 132] on p "Type of user *" at bounding box center [173, 133] width 132 height 5
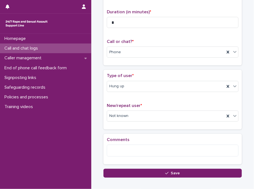
scroll to position [88, 0]
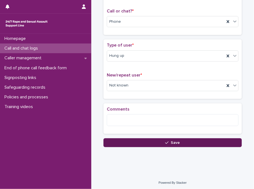
click at [144, 145] on button "Save" at bounding box center [173, 142] width 139 height 9
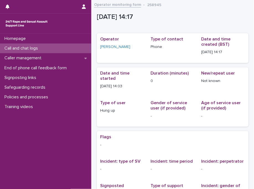
drag, startPoint x: 63, startPoint y: 45, endPoint x: 65, endPoint y: 48, distance: 4.2
click at [65, 48] on div "Call and chat logs" at bounding box center [45, 49] width 91 height 10
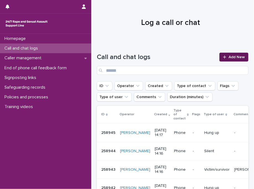
click at [229, 57] on span "Add New" at bounding box center [237, 57] width 16 height 4
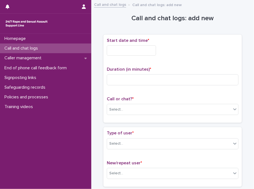
click at [129, 49] on input "text" at bounding box center [131, 50] width 49 height 10
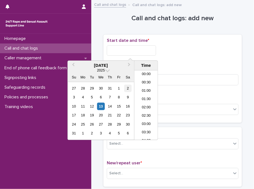
scroll to position [202, 0]
click at [93, 104] on div "12" at bounding box center [91, 106] width 7 height 7
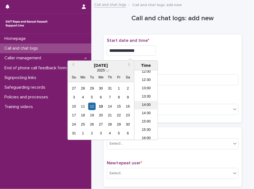
click at [142, 104] on li "14:00" at bounding box center [147, 105] width 24 height 8
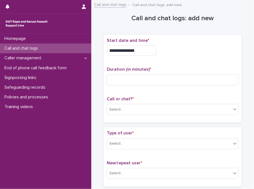
click at [155, 49] on input "**********" at bounding box center [131, 50] width 49 height 10
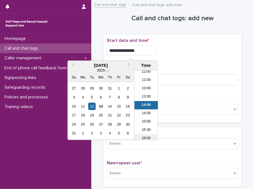
click at [145, 137] on li "16:00" at bounding box center [147, 138] width 24 height 8
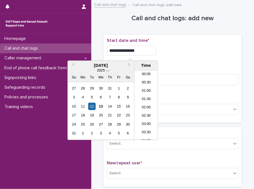
click at [150, 47] on input "**********" at bounding box center [131, 50] width 49 height 10
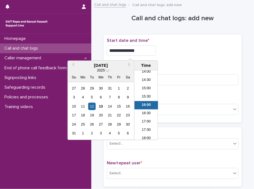
click at [150, 47] on input "**********" at bounding box center [131, 50] width 49 height 10
type input "**********"
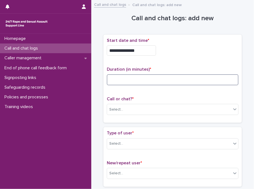
click at [170, 79] on input at bounding box center [173, 79] width 132 height 11
type input "*"
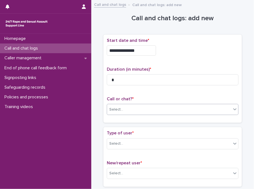
click at [124, 106] on div at bounding box center [124, 109] width 1 height 7
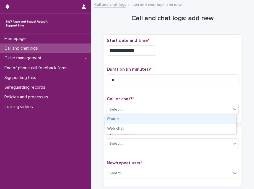
click at [123, 119] on div "Phone" at bounding box center [170, 119] width 131 height 10
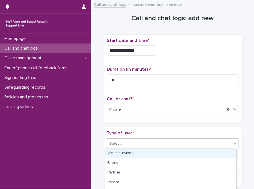
click at [138, 143] on div "Select..." at bounding box center [169, 143] width 124 height 9
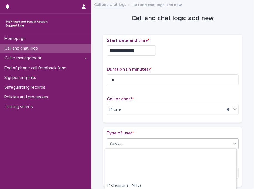
scroll to position [104, 0]
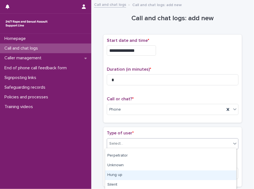
click at [168, 178] on div "Hung up" at bounding box center [170, 175] width 131 height 10
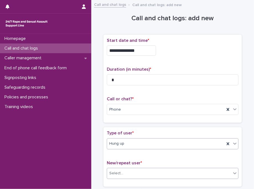
click at [137, 169] on div "Select..." at bounding box center [169, 173] width 124 height 9
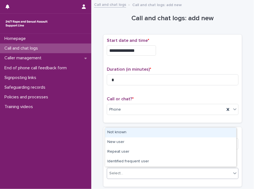
click at [129, 132] on div "Not known" at bounding box center [170, 133] width 131 height 10
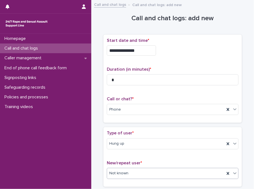
click at [132, 132] on span "*" at bounding box center [132, 133] width 1 height 4
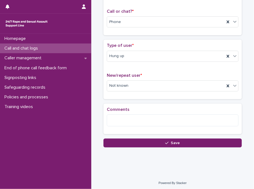
scroll to position [88, 0]
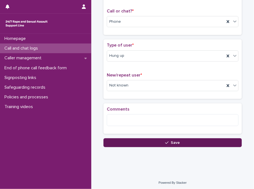
click at [131, 138] on button "Save" at bounding box center [173, 142] width 139 height 9
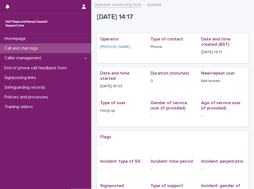
click at [78, 50] on div "Call and chat logs" at bounding box center [45, 49] width 91 height 10
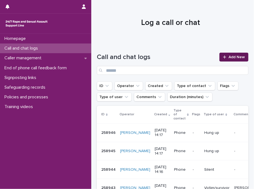
click at [240, 57] on span "Add New" at bounding box center [237, 57] width 16 height 4
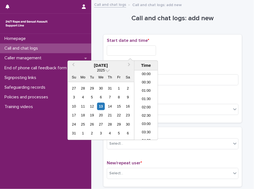
click at [133, 49] on input "text" at bounding box center [131, 50] width 49 height 10
click at [94, 108] on div "12" at bounding box center [91, 106] width 7 height 7
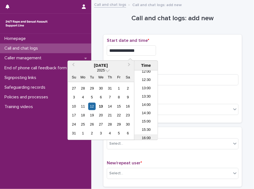
click at [144, 137] on li "16:00" at bounding box center [147, 138] width 24 height 8
click at [147, 48] on input "**********" at bounding box center [131, 50] width 49 height 10
type input "**********"
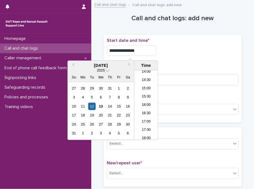
click at [187, 53] on div "**********" at bounding box center [173, 50] width 132 height 10
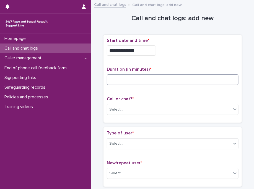
click at [172, 81] on input at bounding box center [173, 79] width 132 height 11
type input "*"
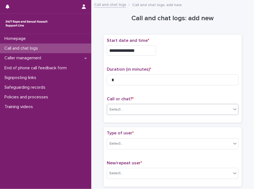
click at [124, 108] on div "Select..." at bounding box center [169, 109] width 124 height 9
click at [153, 143] on div "Select..." at bounding box center [169, 143] width 124 height 9
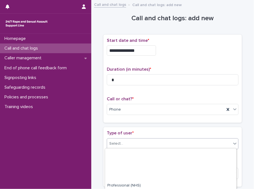
scroll to position [104, 0]
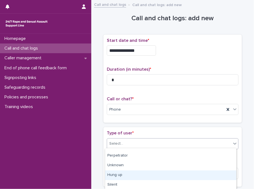
click at [198, 171] on div "Hung up" at bounding box center [170, 175] width 131 height 10
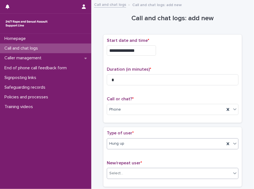
click at [152, 172] on div "Select..." at bounding box center [169, 173] width 124 height 9
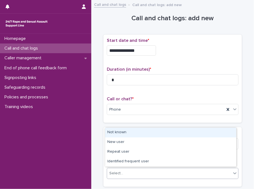
click at [131, 132] on div "Not known" at bounding box center [170, 133] width 131 height 10
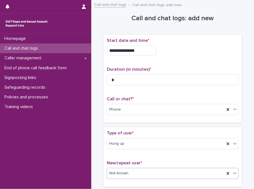
click at [131, 132] on p "Type of user *" at bounding box center [173, 133] width 132 height 5
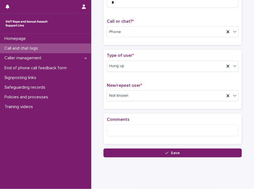
scroll to position [88, 0]
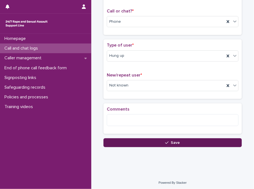
click at [133, 139] on button "Save" at bounding box center [173, 142] width 139 height 9
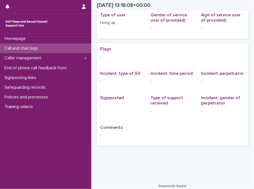
click at [59, 48] on div "Call and chat logs" at bounding box center [45, 49] width 91 height 10
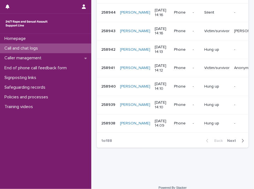
scroll to position [201, 0]
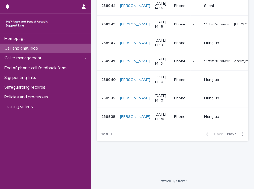
click at [242, 137] on icon "button" at bounding box center [243, 134] width 2 height 5
click at [193, 82] on p "-" at bounding box center [196, 80] width 7 height 5
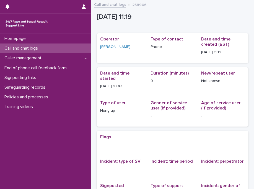
click at [40, 47] on p "Call and chat logs" at bounding box center [22, 48] width 40 height 5
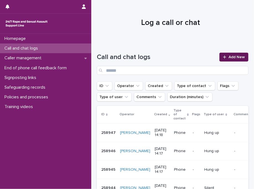
click at [238, 56] on span "Add New" at bounding box center [237, 57] width 16 height 4
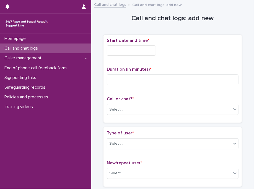
click at [147, 47] on input "text" at bounding box center [131, 50] width 49 height 10
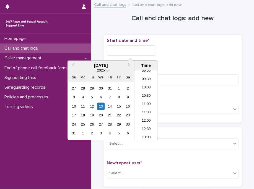
scroll to position [142, 0]
click at [145, 109] on li "10:30" at bounding box center [147, 107] width 24 height 8
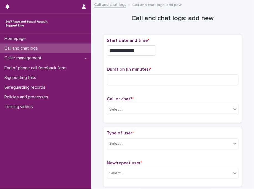
click at [149, 50] on input "**********" at bounding box center [131, 50] width 49 height 10
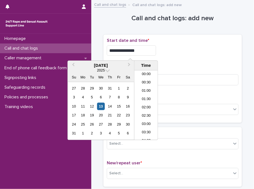
scroll to position [144, 0]
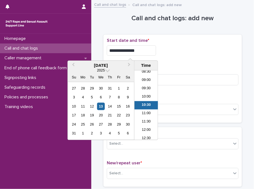
click at [149, 50] on input "**********" at bounding box center [131, 50] width 49 height 10
type input "**********"
click at [184, 50] on div "**********" at bounding box center [173, 50] width 132 height 10
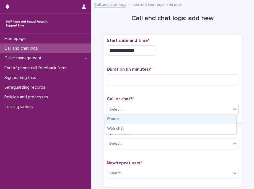
click at [127, 107] on div "Select..." at bounding box center [169, 109] width 124 height 9
click at [126, 119] on div "Phone" at bounding box center [170, 119] width 131 height 10
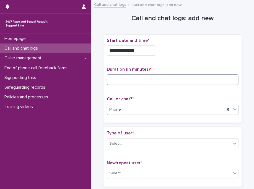
click at [124, 80] on input at bounding box center [173, 79] width 132 height 11
type input "*"
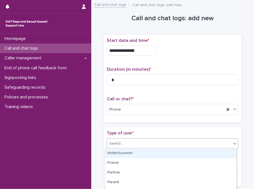
click at [120, 142] on div "Select..." at bounding box center [116, 144] width 14 height 6
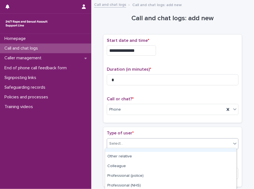
scroll to position [104, 0]
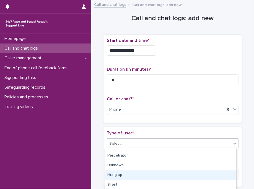
click at [193, 175] on div "Hung up" at bounding box center [170, 175] width 131 height 10
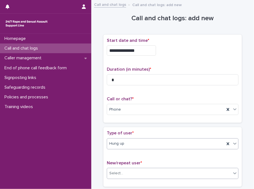
click at [115, 175] on div "Select..." at bounding box center [116, 173] width 14 height 6
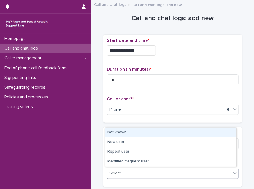
click at [147, 125] on div "**********" at bounding box center [173, 81] width 139 height 93
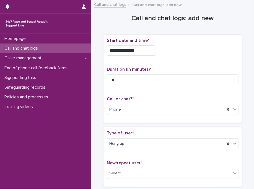
click at [141, 126] on div "**********" at bounding box center [173, 81] width 139 height 93
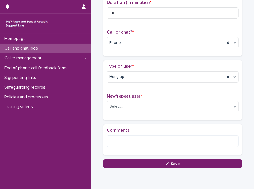
scroll to position [78, 0]
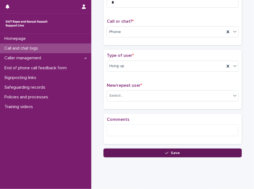
click at [133, 152] on button "Save" at bounding box center [173, 153] width 139 height 9
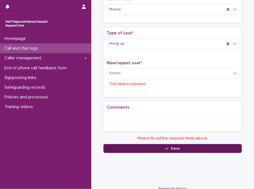
scroll to position [102, 0]
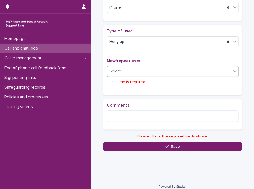
click at [134, 71] on div "Select..." at bounding box center [169, 71] width 124 height 9
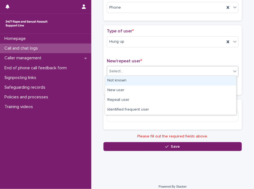
click at [127, 80] on div "Not known" at bounding box center [170, 81] width 131 height 10
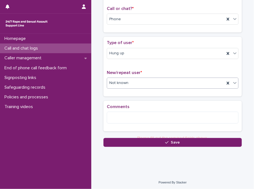
scroll to position [88, 0]
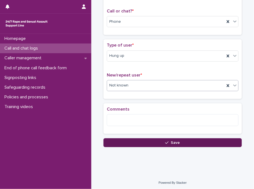
click at [138, 143] on button "Save" at bounding box center [173, 142] width 139 height 9
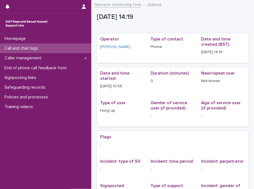
click at [68, 47] on div "Call and chat logs" at bounding box center [45, 49] width 91 height 10
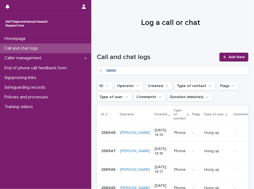
click at [148, 21] on h1 "Log a call or chat" at bounding box center [171, 22] width 148 height 9
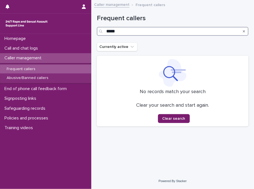
drag, startPoint x: 135, startPoint y: 31, endPoint x: 78, endPoint y: 25, distance: 57.2
click at [91, 25] on div "Homepage Call and chat logs Caller management Frequent callers Abusive/Banned c…" at bounding box center [172, 94] width 163 height 189
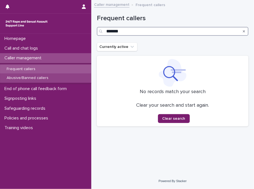
type input "*******"
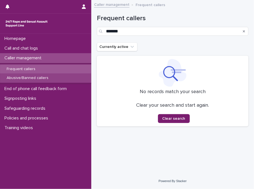
click at [42, 78] on p "Abusive/Banned callers" at bounding box center [27, 78] width 51 height 5
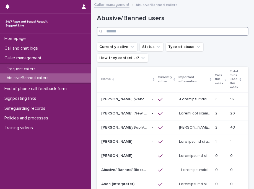
click at [150, 32] on input "Search" at bounding box center [173, 31] width 152 height 9
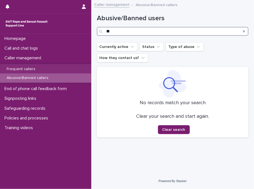
type input "*"
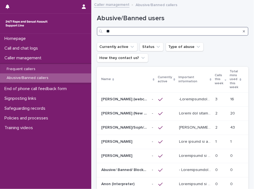
type input "***"
